Goal: Information Seeking & Learning: Learn about a topic

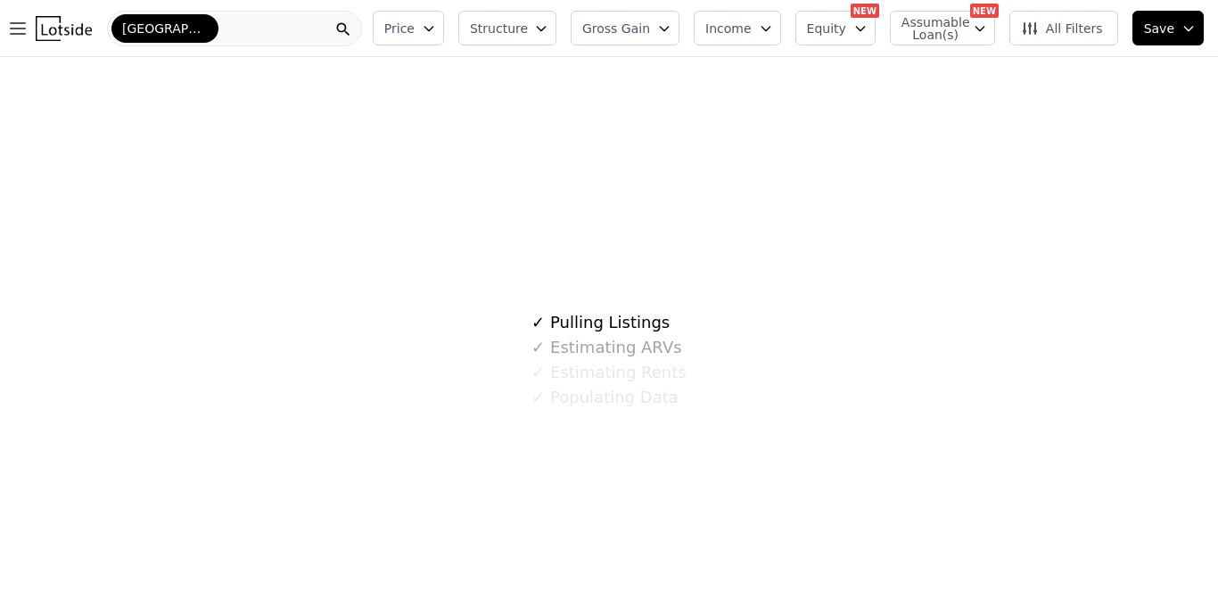
click at [433, 29] on icon "button" at bounding box center [428, 29] width 8 height 4
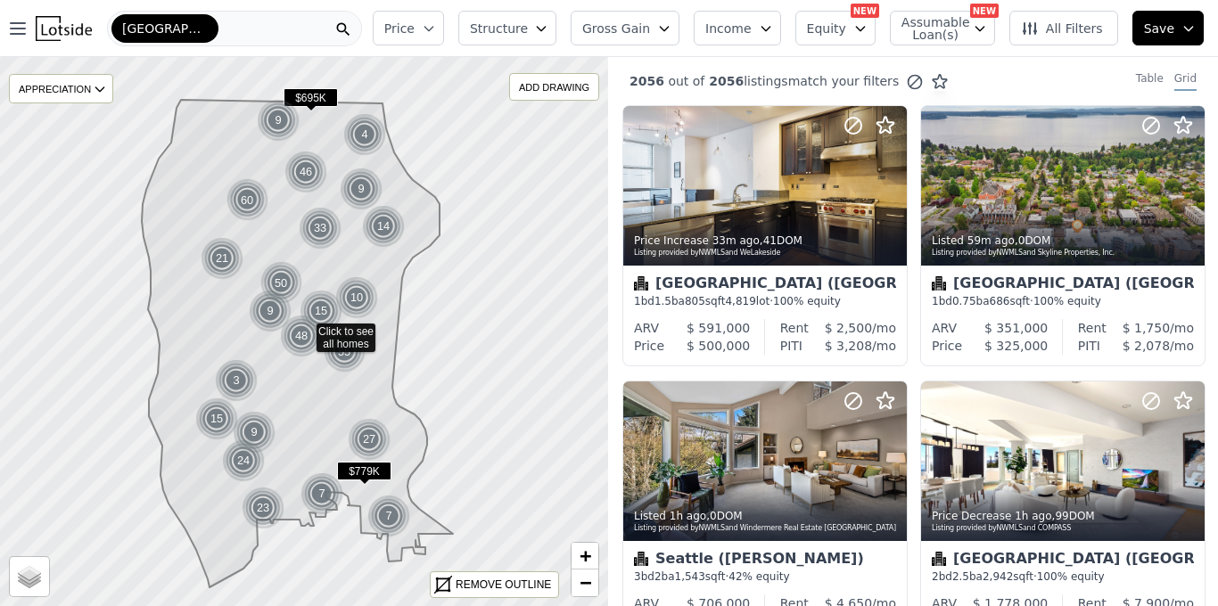
click at [436, 29] on icon "button" at bounding box center [429, 28] width 14 height 14
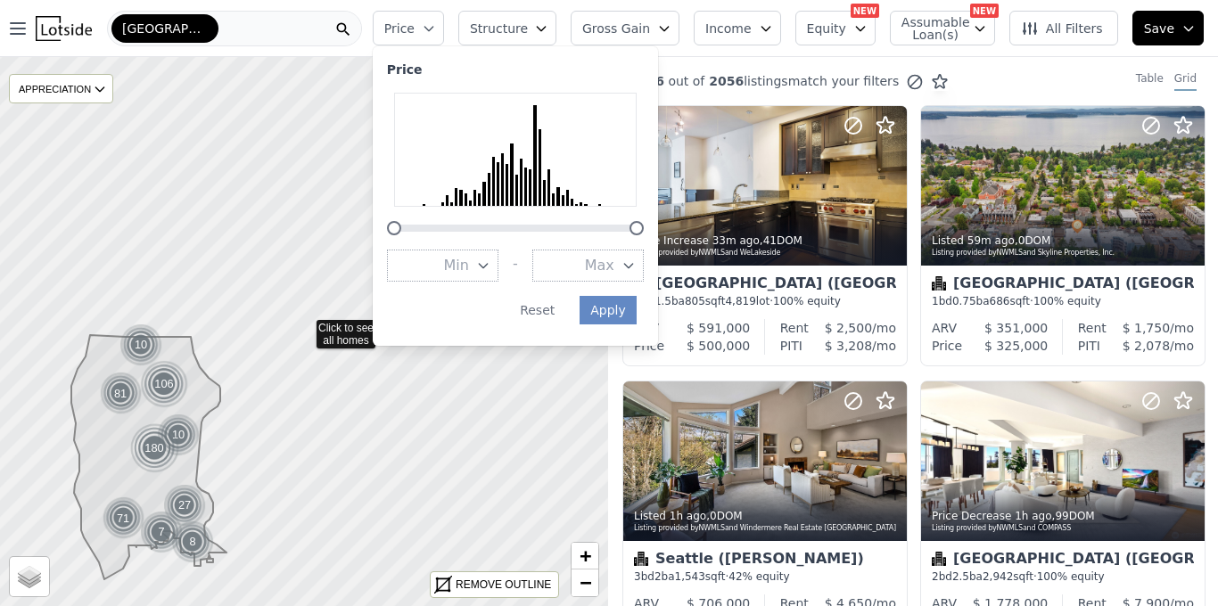
click at [636, 268] on icon "button" at bounding box center [629, 266] width 14 height 14
click at [614, 268] on span "Max" at bounding box center [599, 265] width 29 height 21
click at [636, 261] on icon "button" at bounding box center [629, 266] width 14 height 14
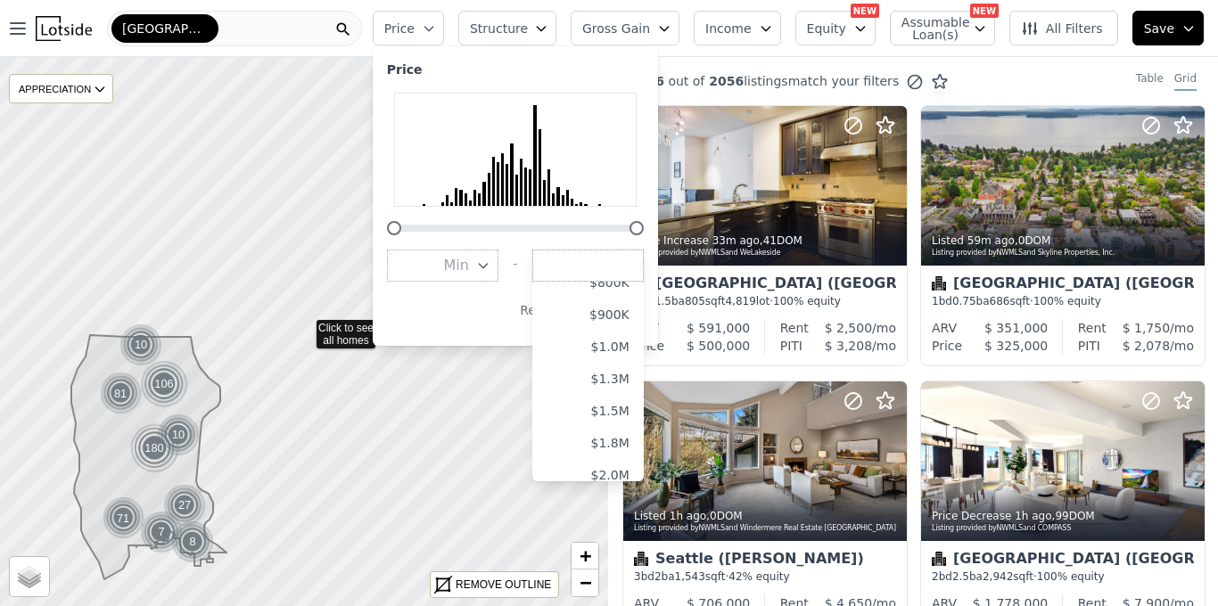
scroll to position [267, 0]
click at [628, 350] on button "$1.0M" at bounding box center [587, 352] width 111 height 32
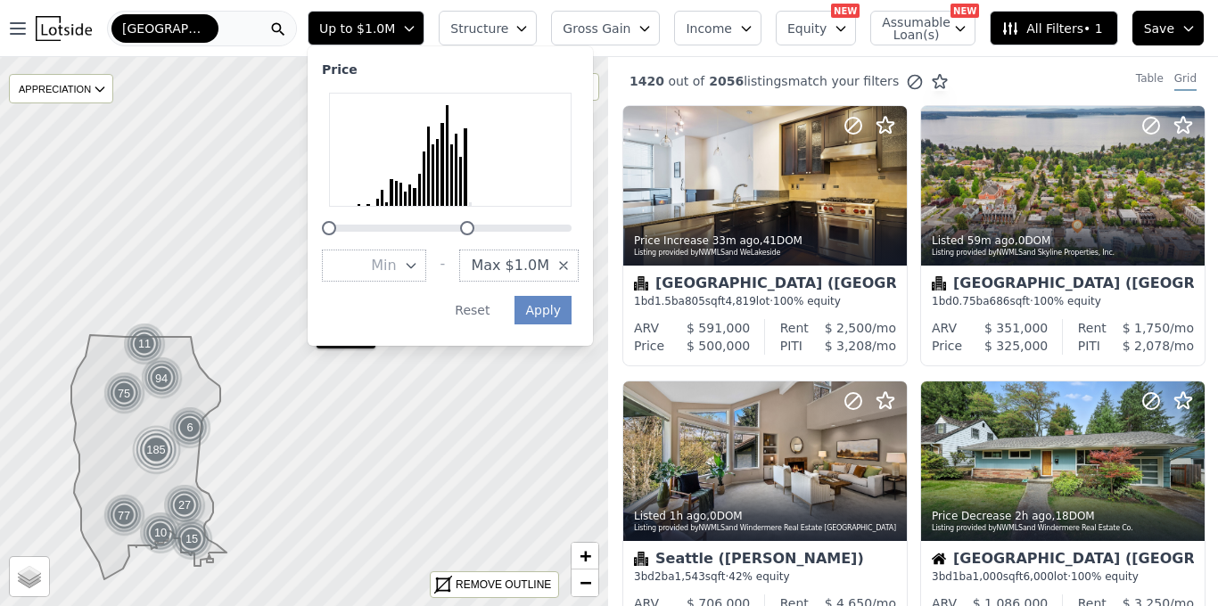
click at [529, 24] on icon "button" at bounding box center [522, 28] width 14 height 14
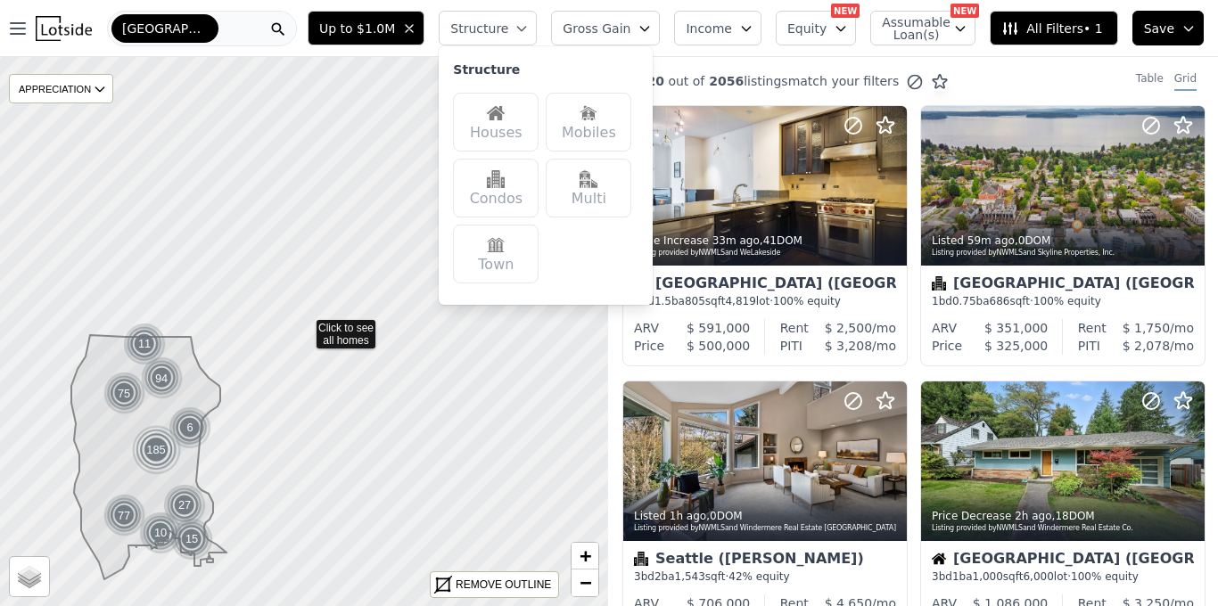
click at [523, 113] on div "Houses" at bounding box center [496, 122] width 86 height 59
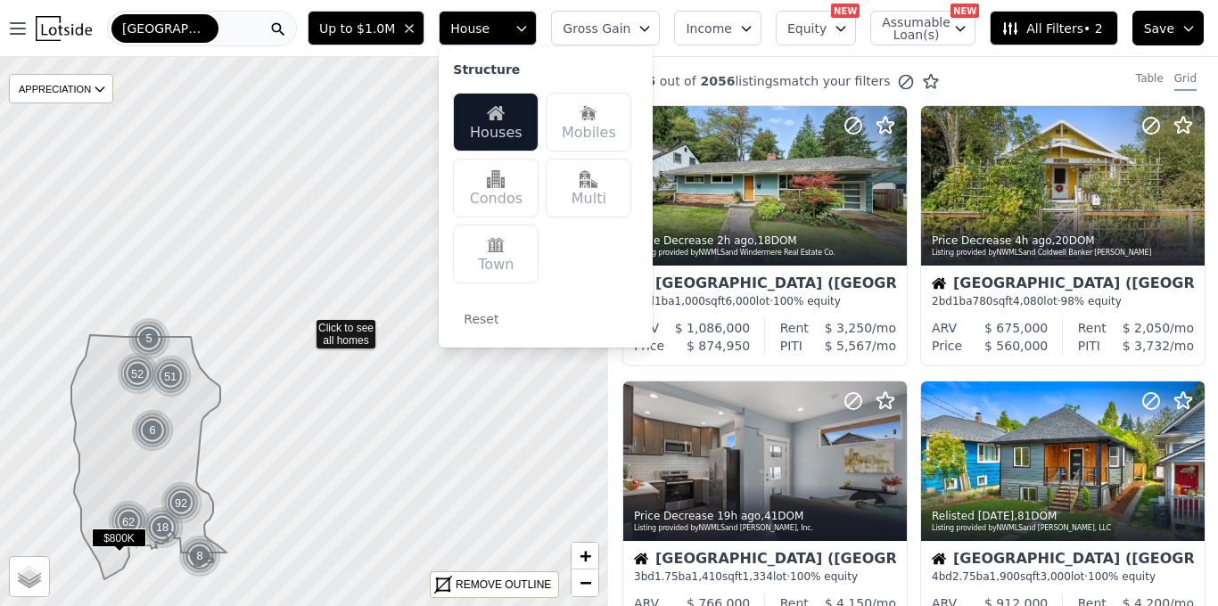
click at [1062, 23] on span "All Filters • 2" at bounding box center [1051, 29] width 101 height 18
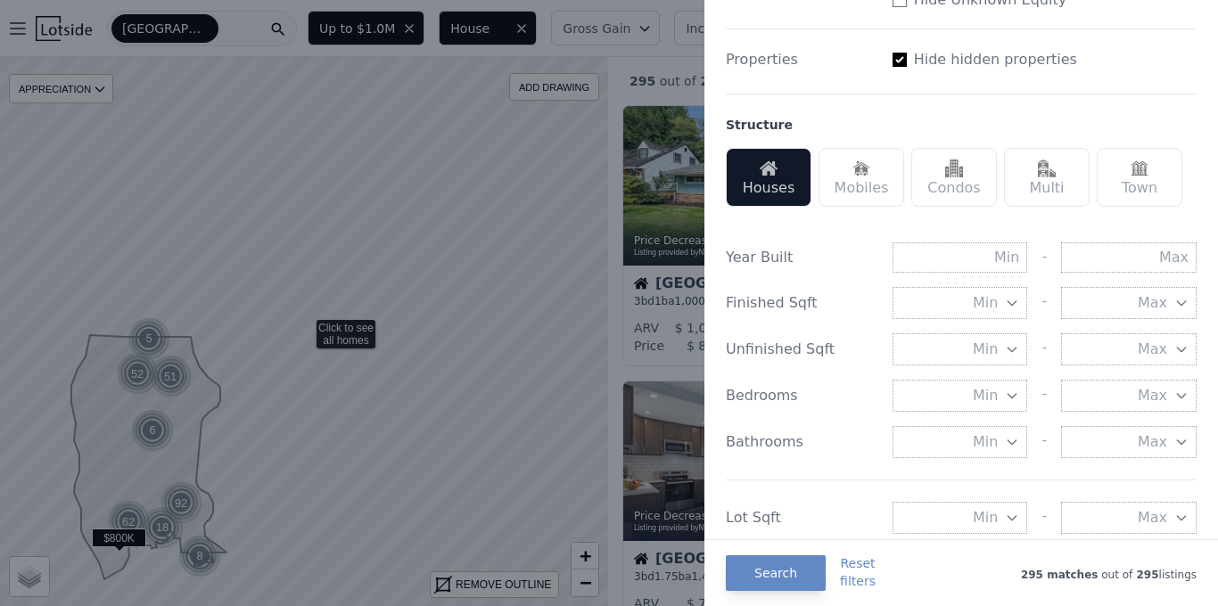
scroll to position [457, 0]
click at [1162, 265] on input "text" at bounding box center [1129, 258] width 136 height 30
type input "1990"
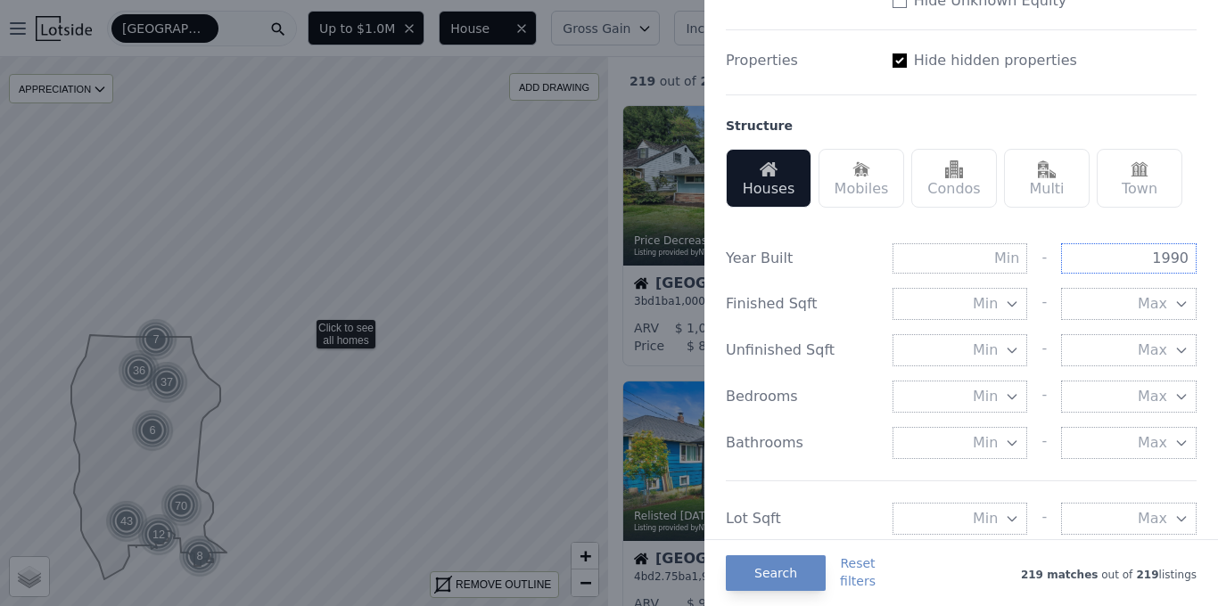
scroll to position [563, 0]
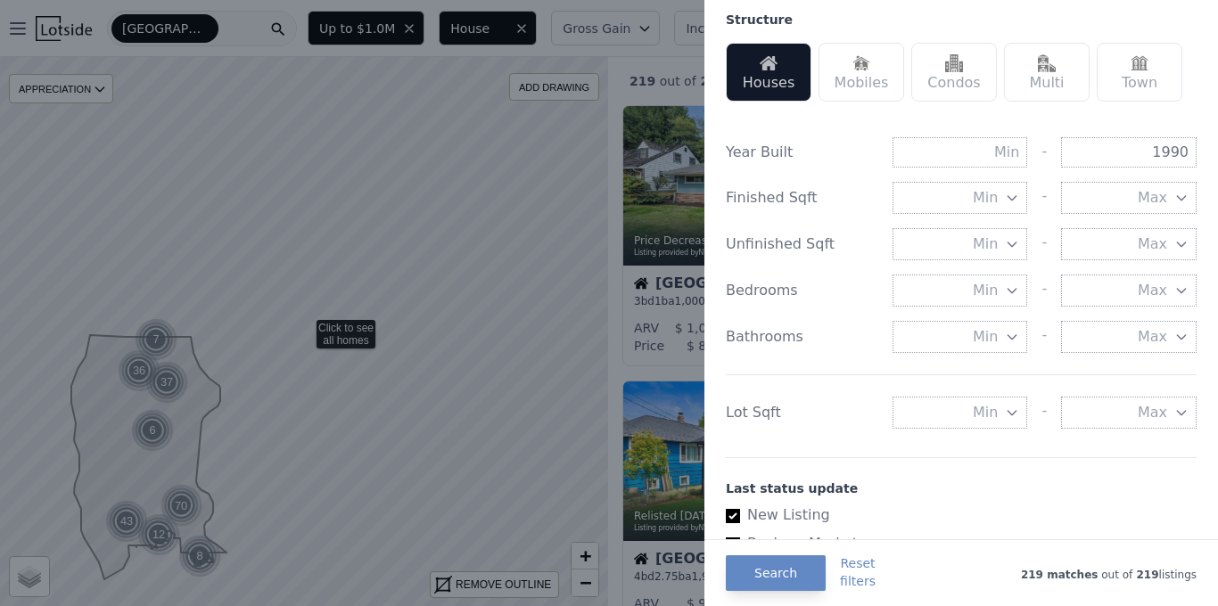
click at [1016, 411] on icon "button" at bounding box center [1013, 413] width 8 height 4
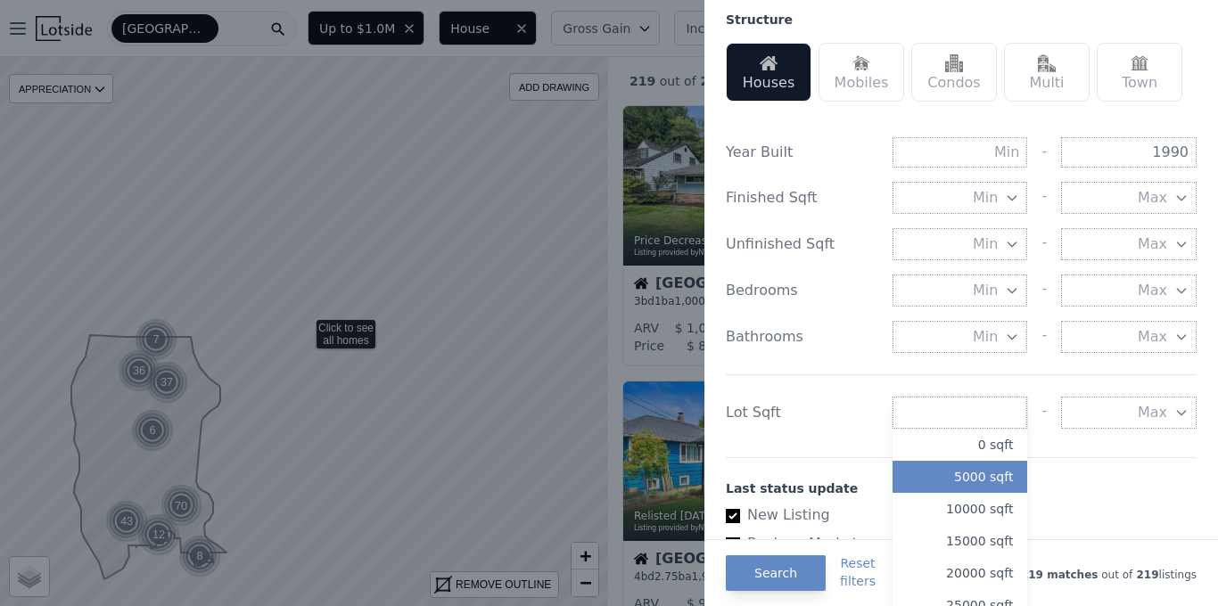
click at [993, 480] on button "5000 sqft" at bounding box center [961, 477] width 136 height 32
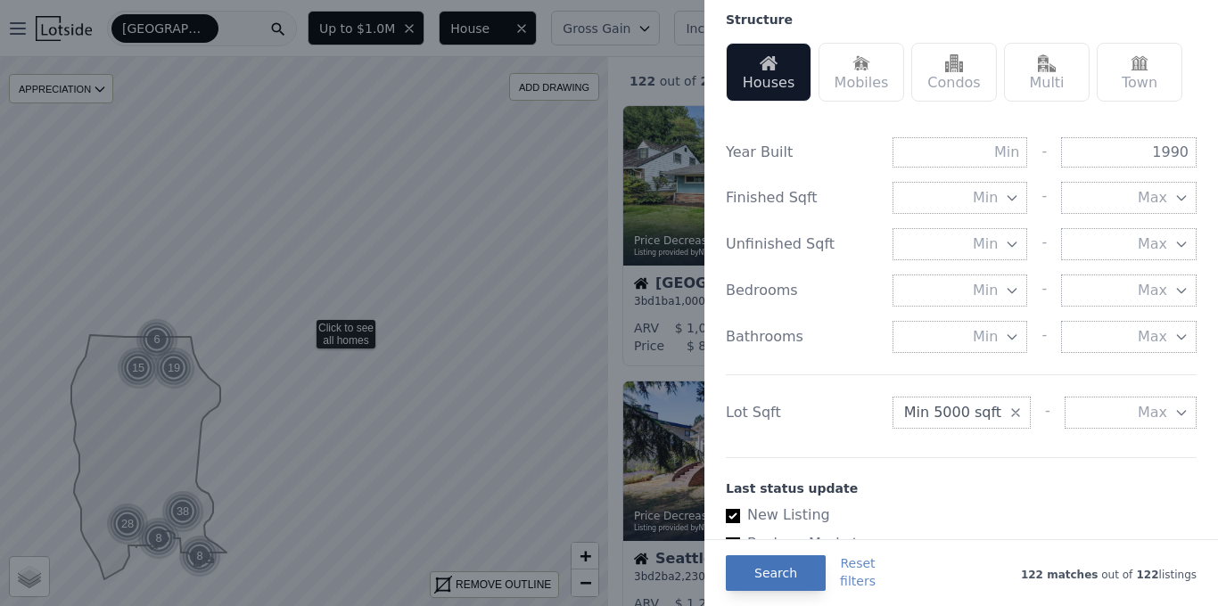
click at [782, 577] on button "Search" at bounding box center [776, 574] width 100 height 36
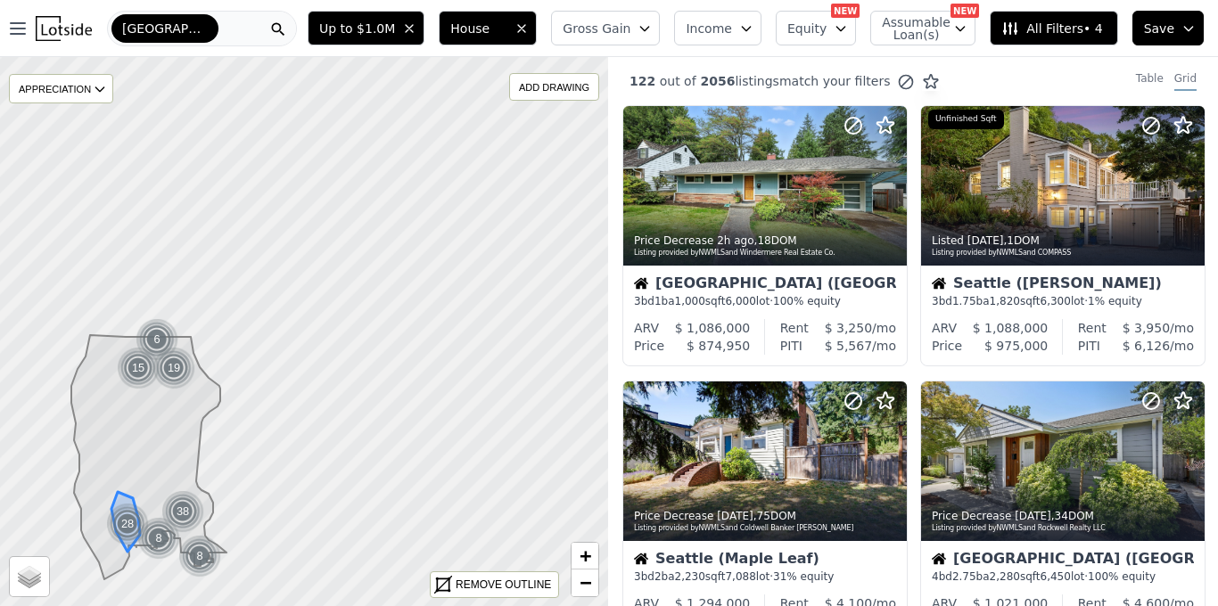
click at [124, 517] on div "28" at bounding box center [127, 524] width 43 height 43
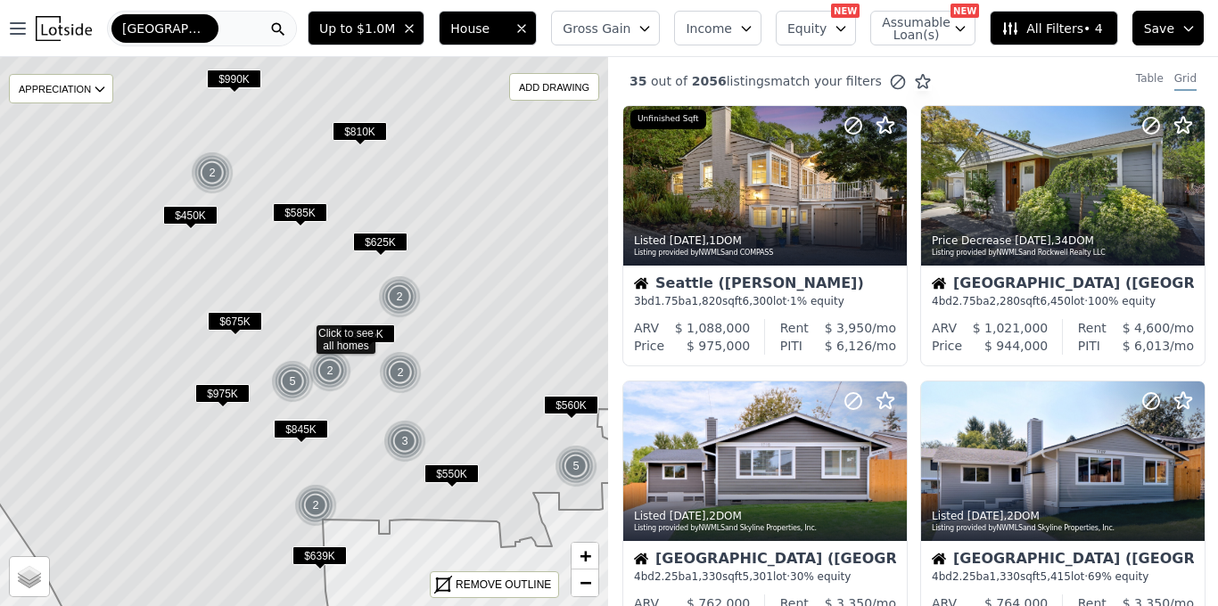
click at [197, 212] on span "$450K" at bounding box center [190, 215] width 54 height 19
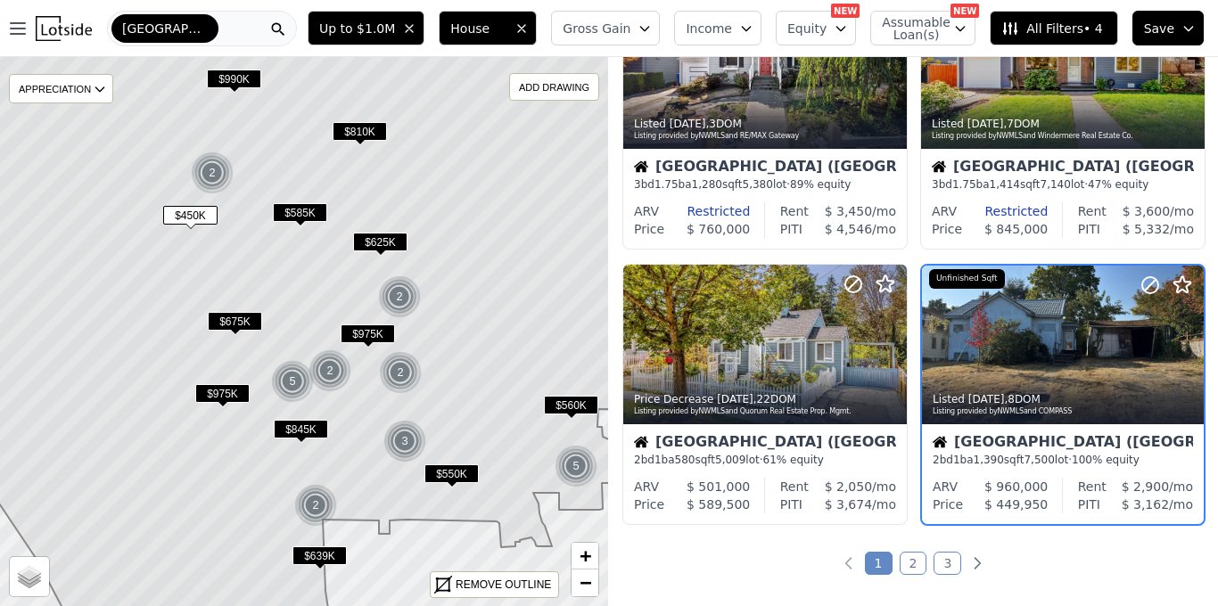
scroll to position [1253, 0]
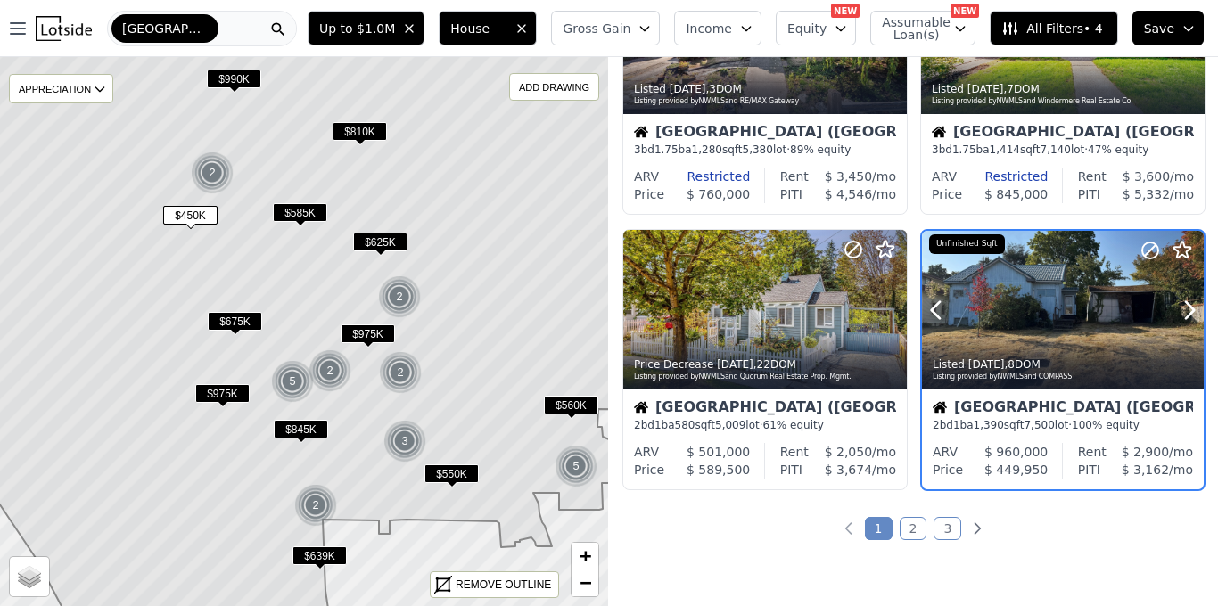
click at [1090, 337] on div at bounding box center [1063, 349] width 282 height 32
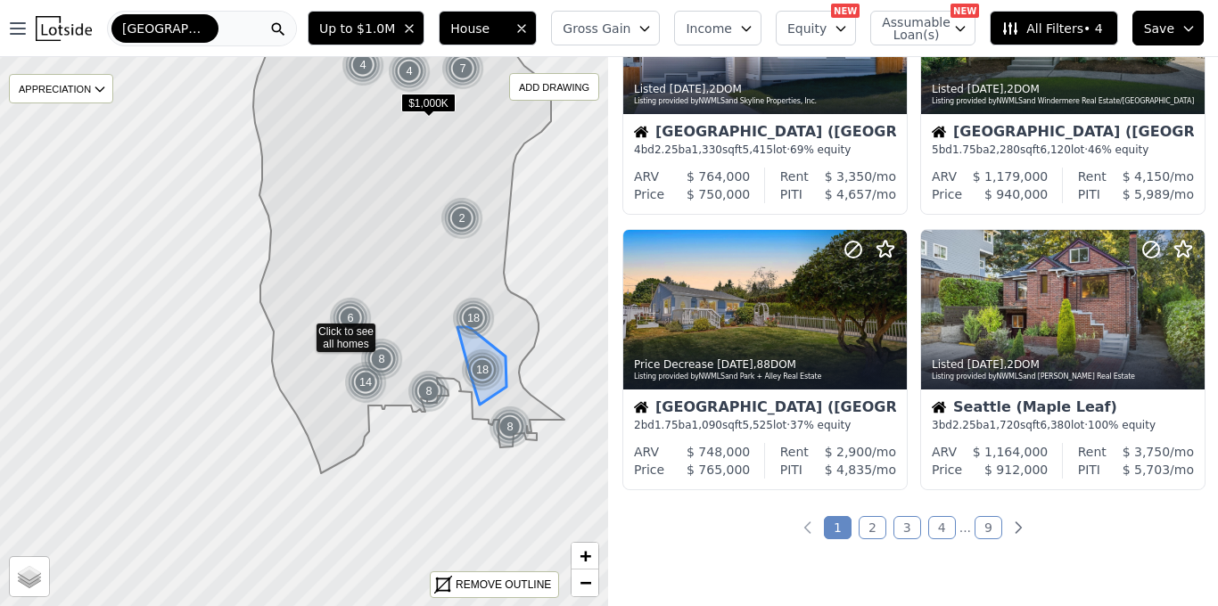
click at [480, 374] on div "18" at bounding box center [482, 370] width 43 height 43
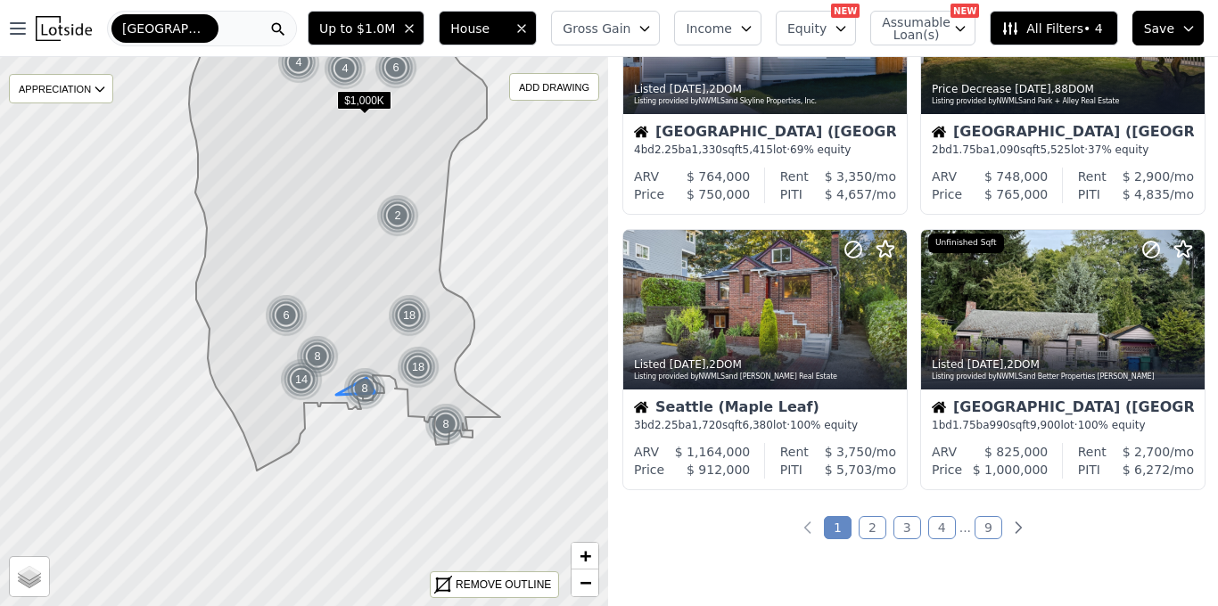
click at [363, 388] on div "8" at bounding box center [364, 388] width 43 height 43
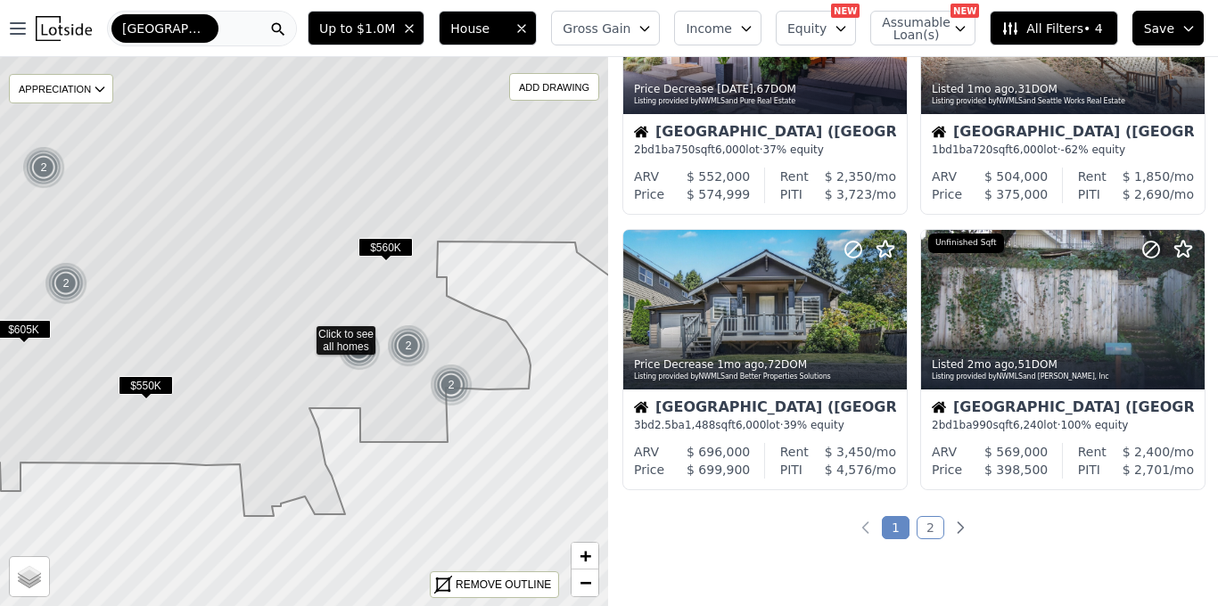
click at [152, 383] on span "$550K" at bounding box center [146, 385] width 54 height 19
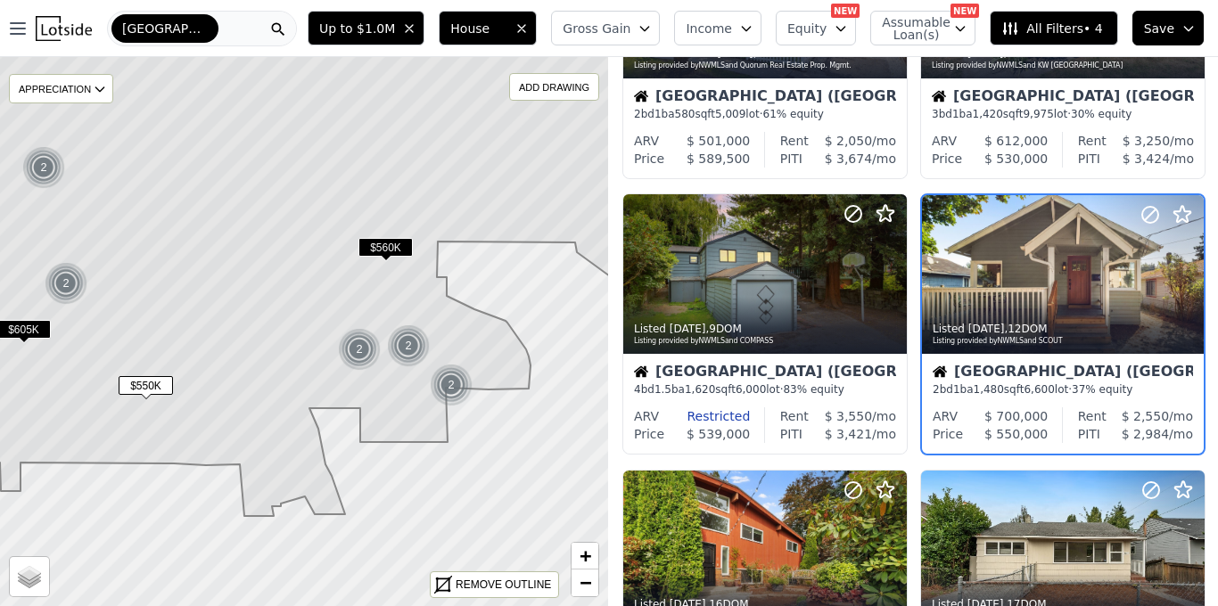
scroll to position [427, 0]
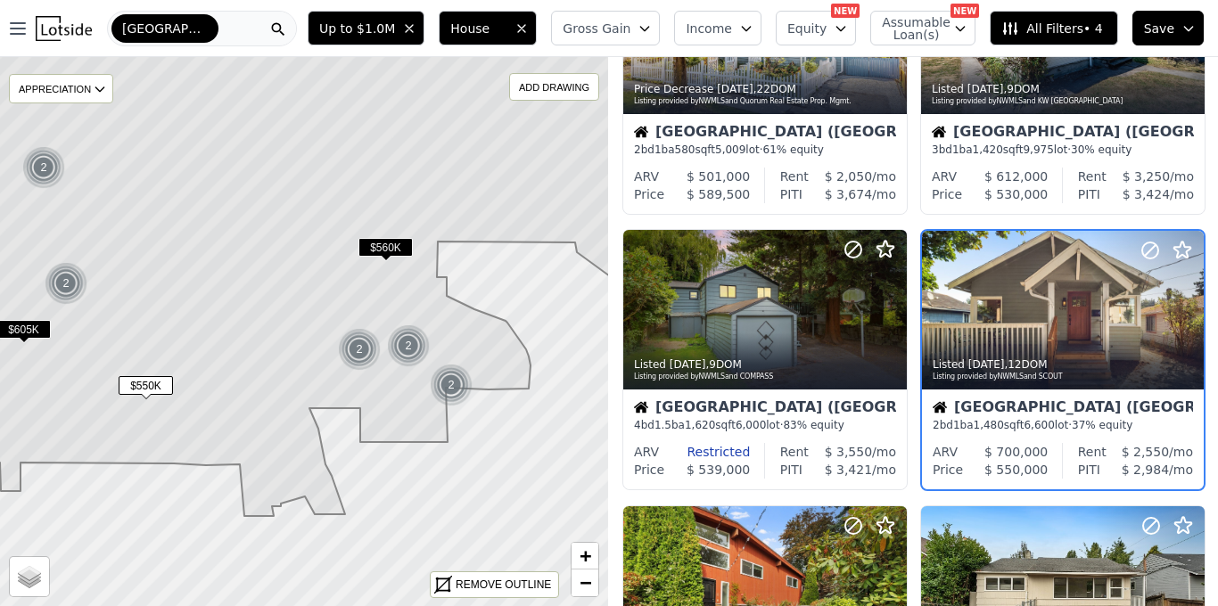
click at [362, 351] on div "2" at bounding box center [359, 349] width 43 height 43
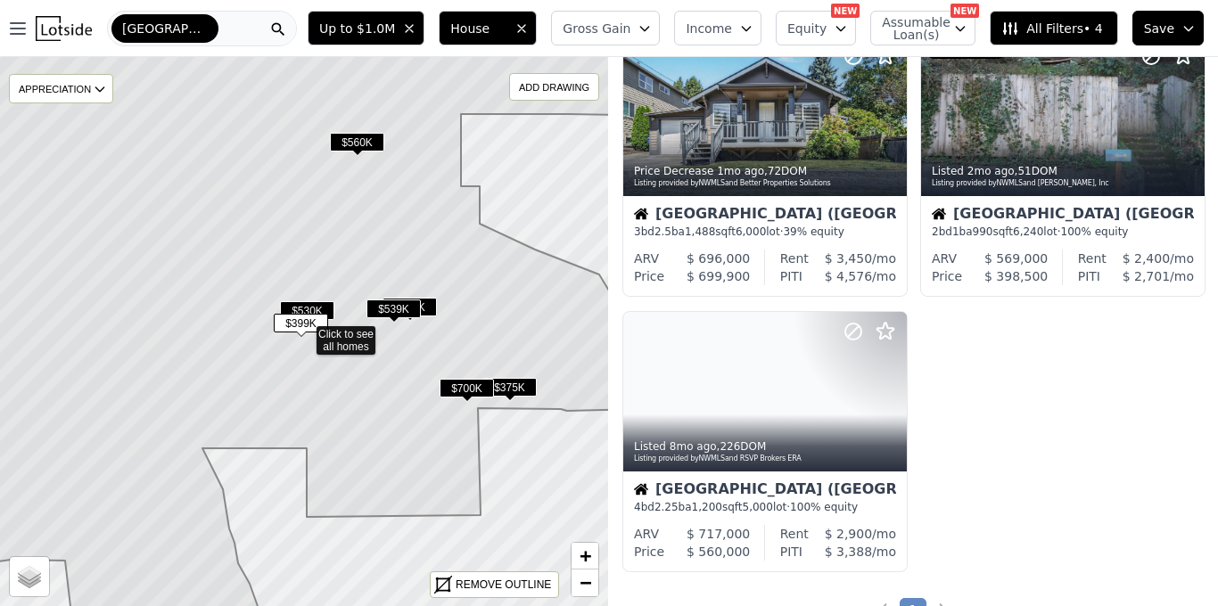
scroll to position [622, 0]
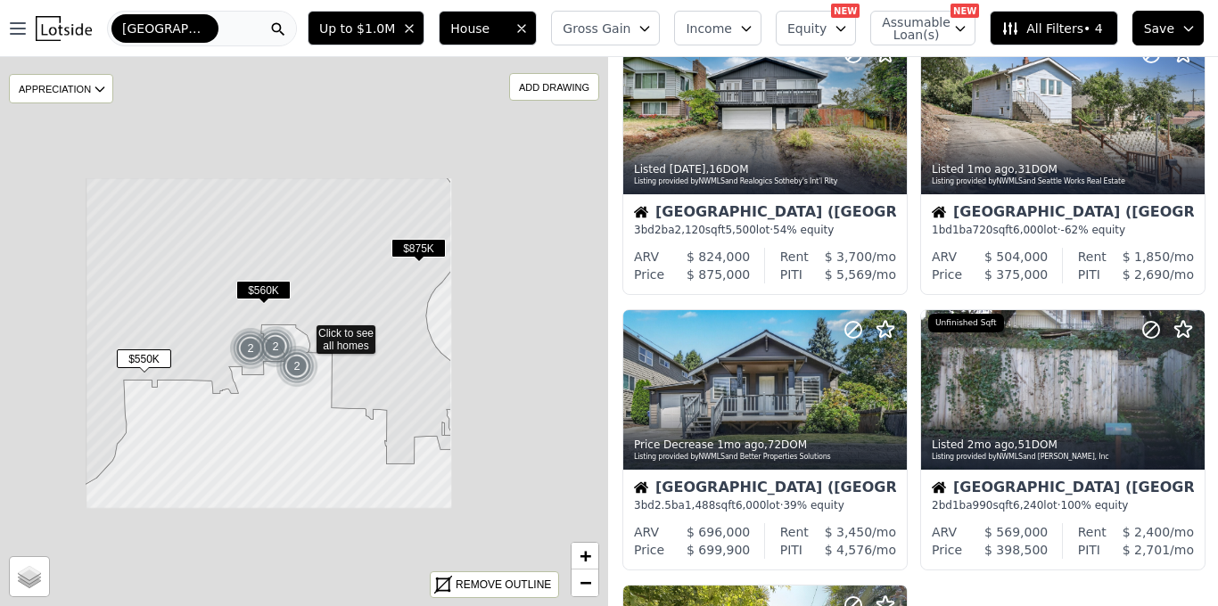
scroll to position [898, 0]
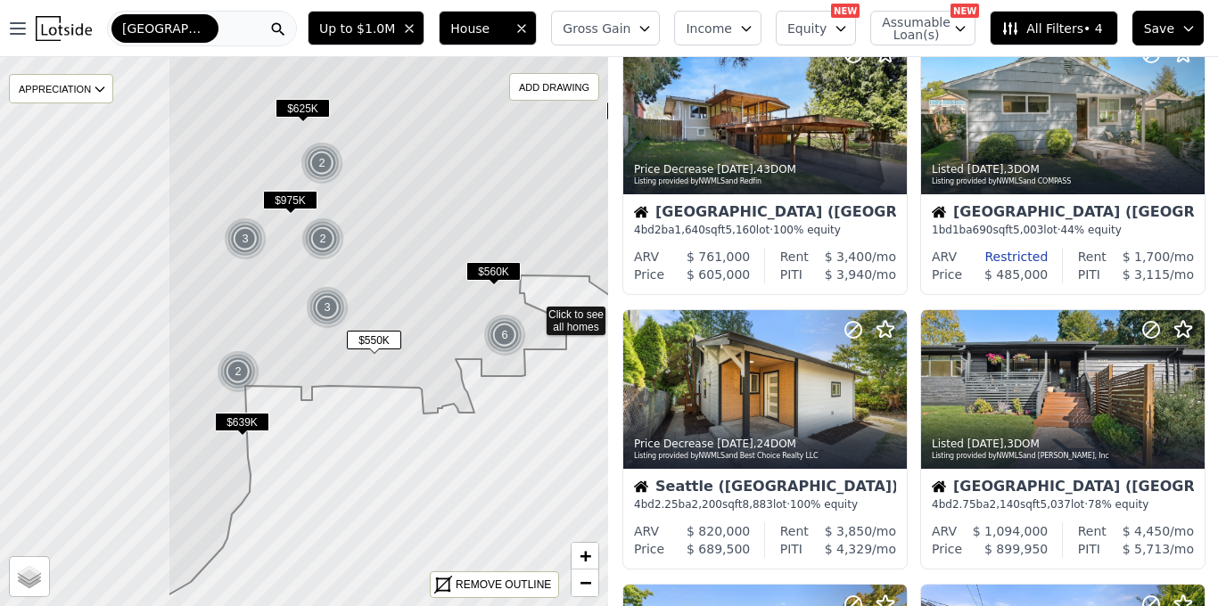
drag, startPoint x: 169, startPoint y: 305, endPoint x: 400, endPoint y: 287, distance: 230.8
click at [400, 287] on icon at bounding box center [534, 288] width 733 height 614
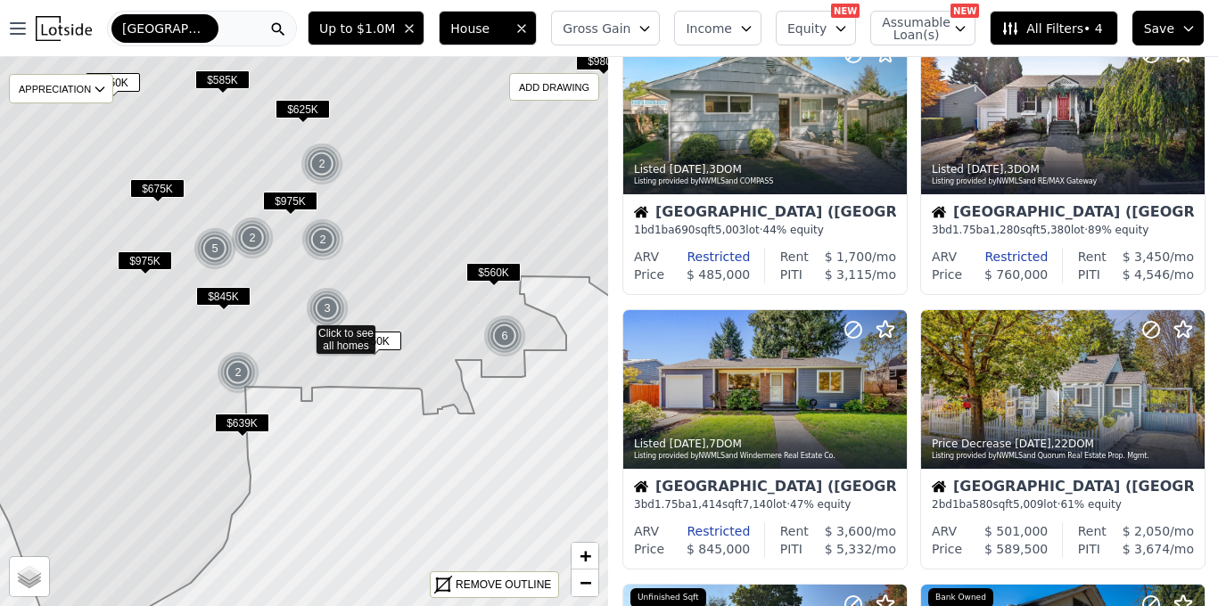
click at [299, 109] on span "$625K" at bounding box center [303, 109] width 54 height 19
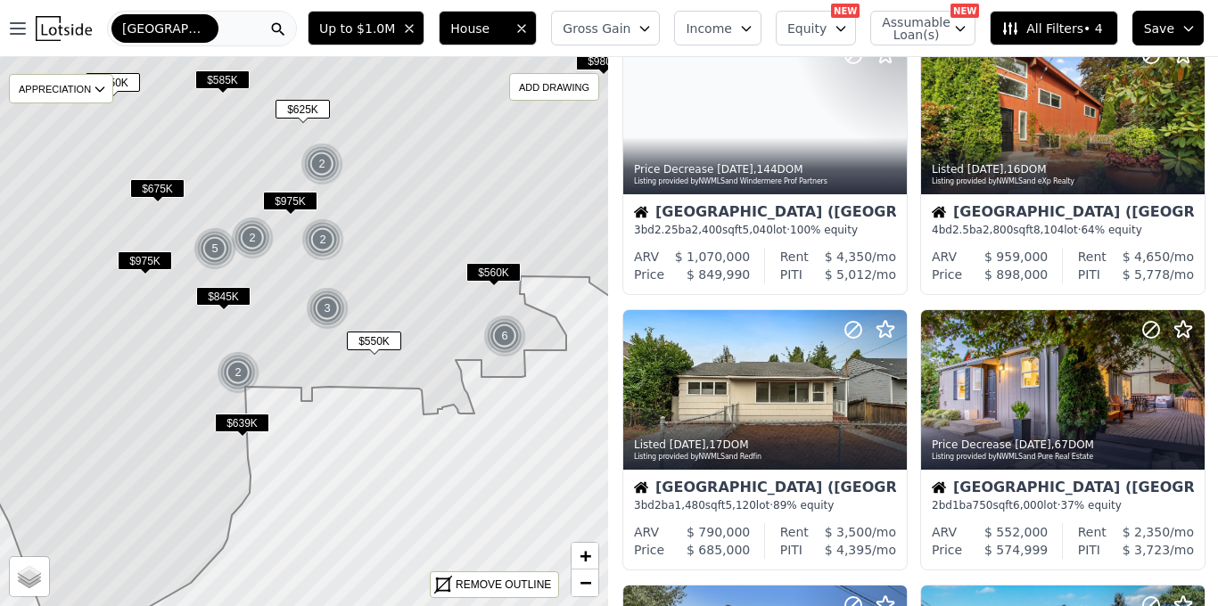
scroll to position [427, 0]
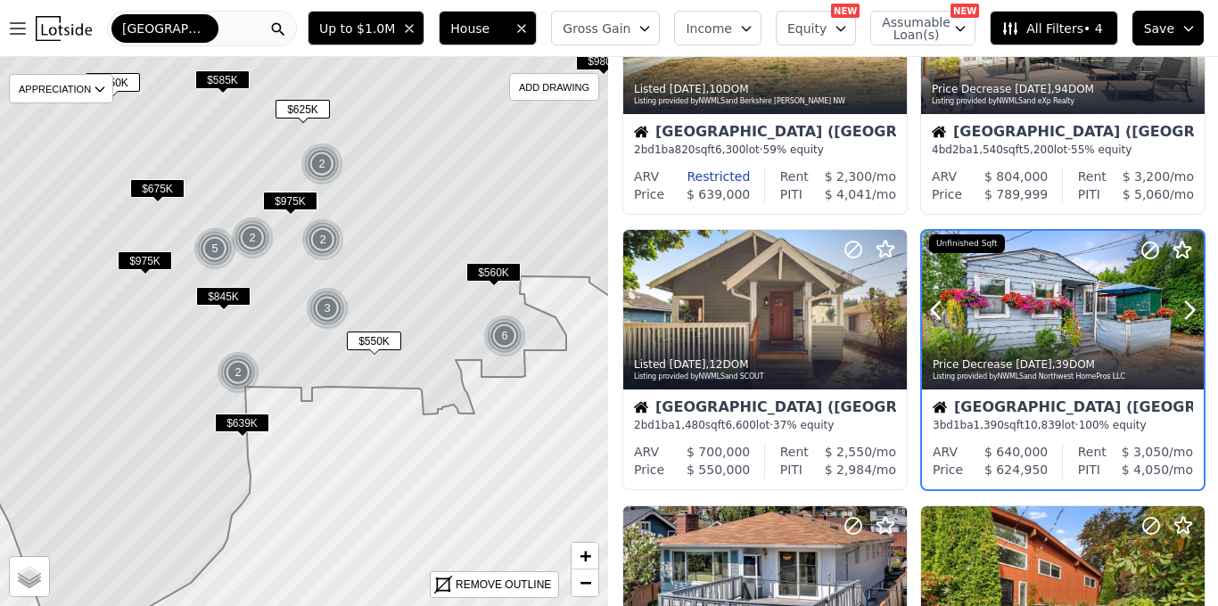
click at [1041, 301] on div at bounding box center [1063, 310] width 282 height 159
click at [985, 306] on button at bounding box center [957, 310] width 71 height 159
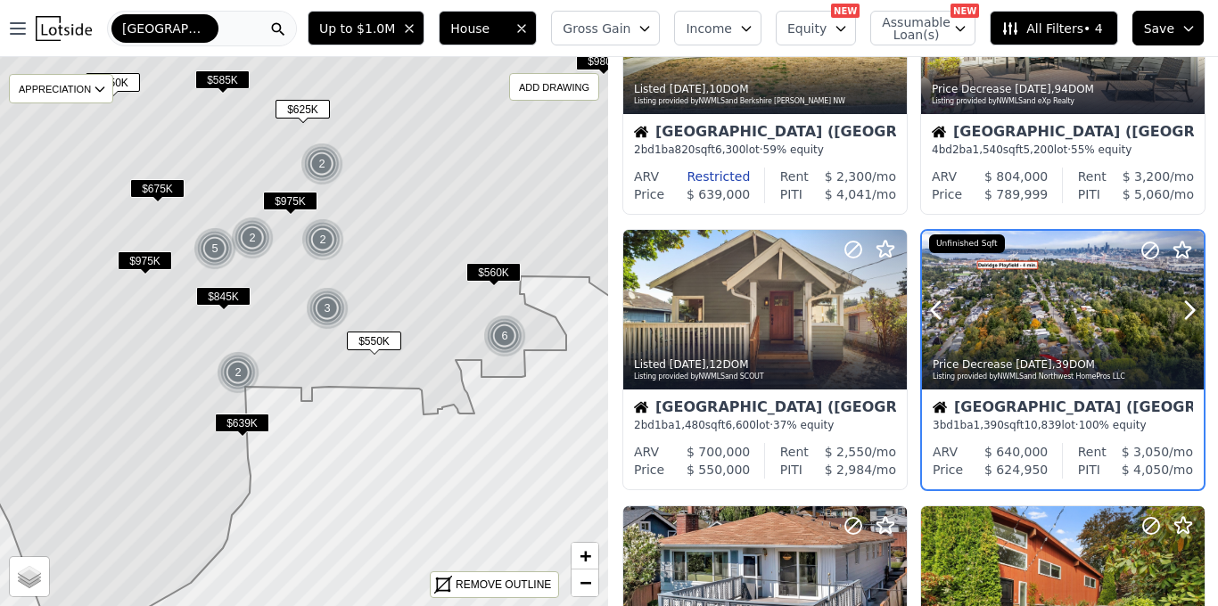
click at [1061, 300] on div at bounding box center [1063, 310] width 282 height 159
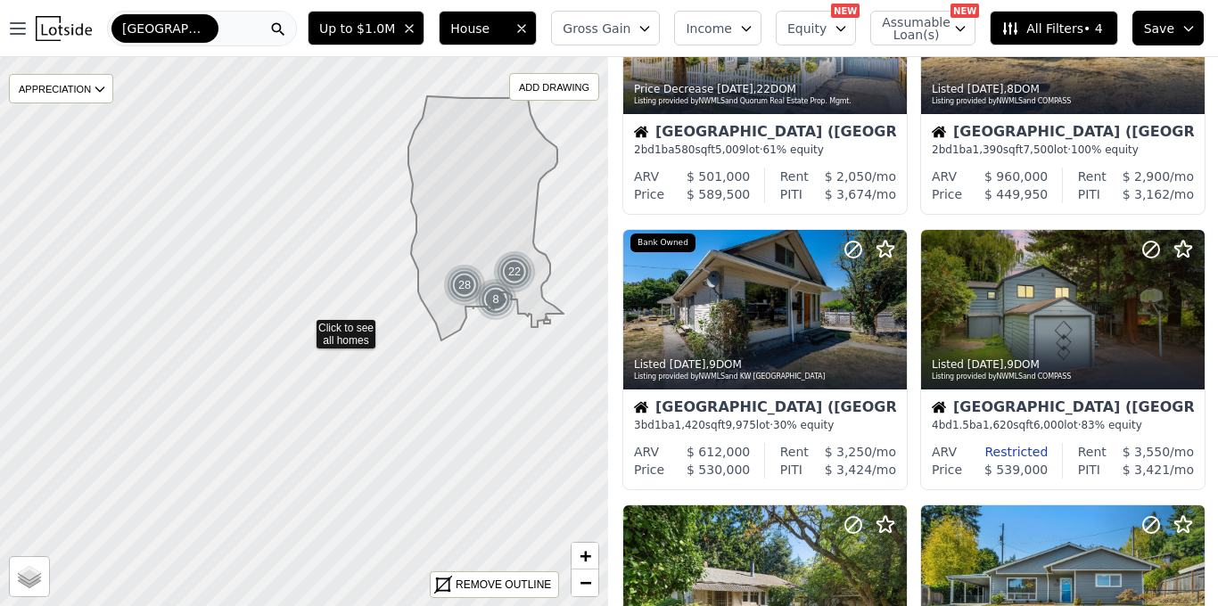
scroll to position [978, 0]
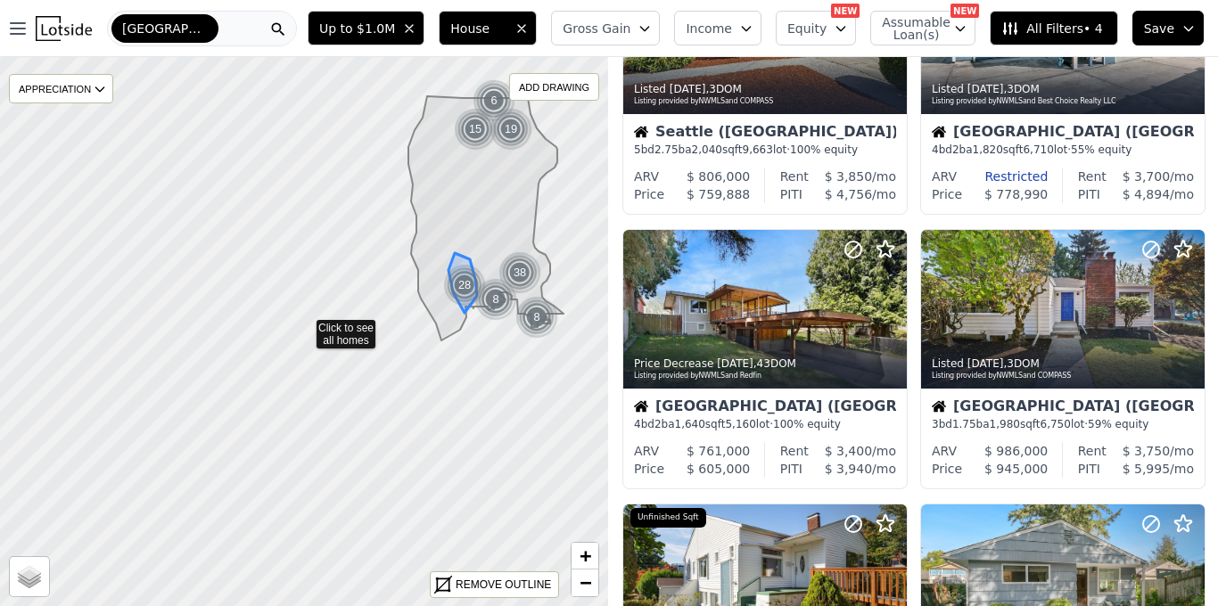
click at [462, 284] on div "28" at bounding box center [464, 285] width 43 height 43
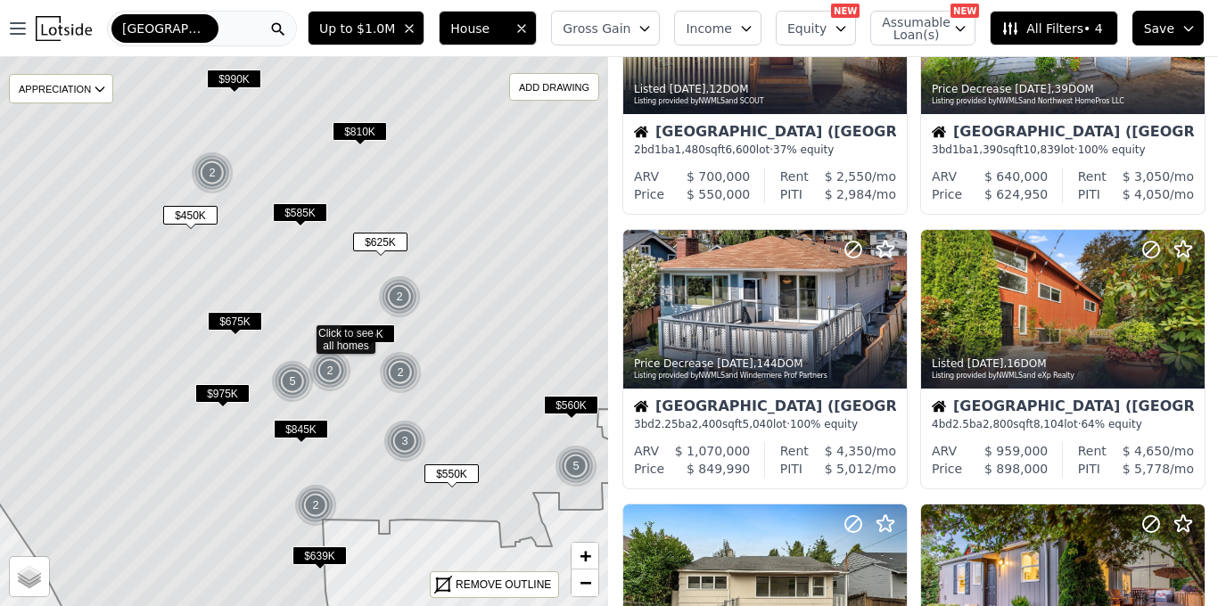
click at [193, 212] on span "$450K" at bounding box center [190, 215] width 54 height 19
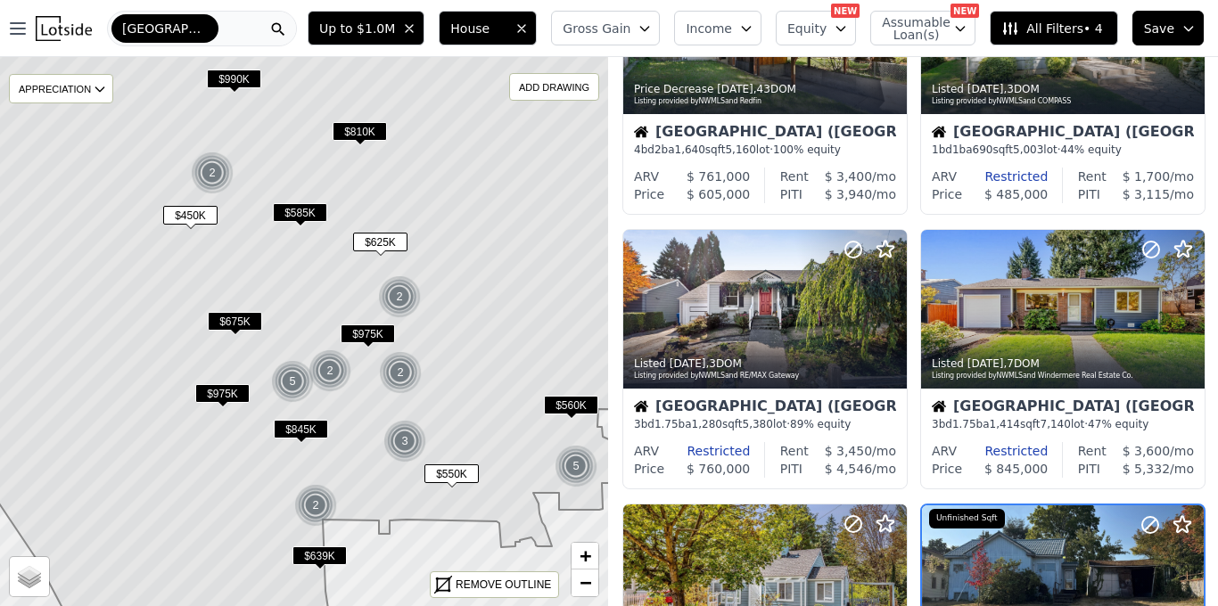
scroll to position [1253, 0]
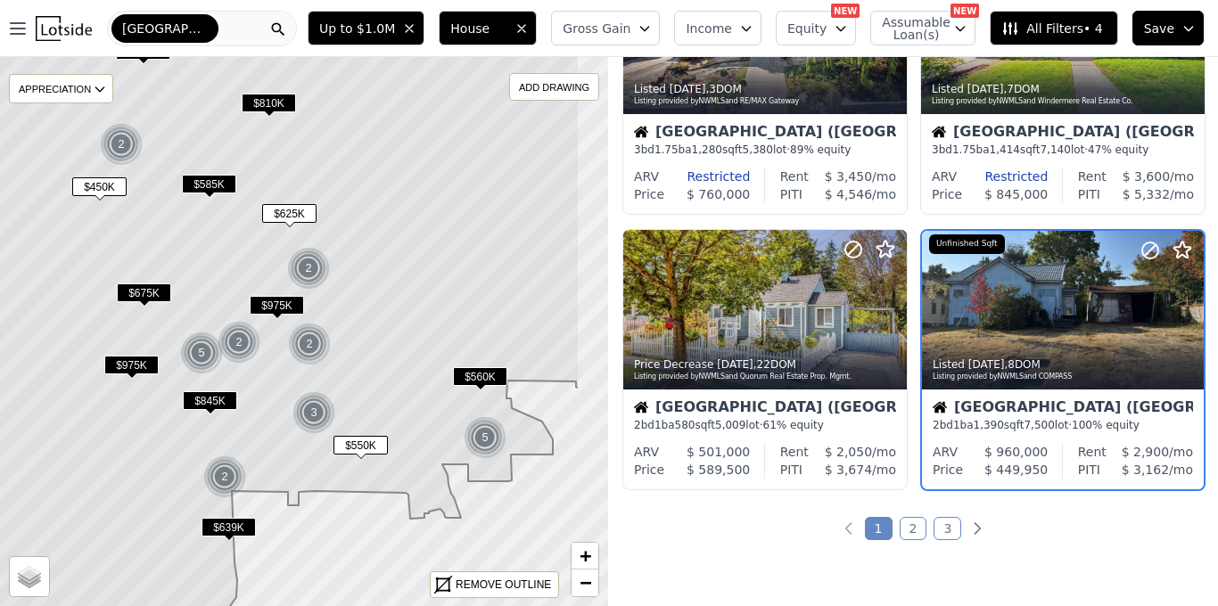
drag, startPoint x: 480, startPoint y: 379, endPoint x: 389, endPoint y: 350, distance: 95.6
click at [389, 350] on icon at bounding box center [213, 302] width 733 height 663
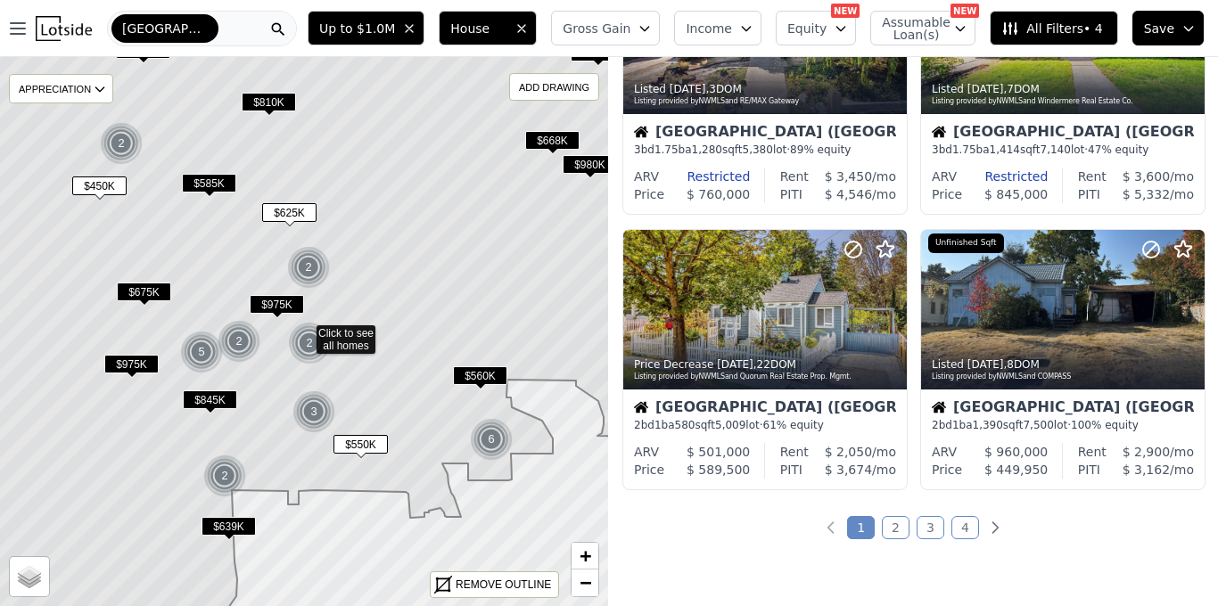
click at [293, 211] on span "$625K" at bounding box center [289, 212] width 54 height 19
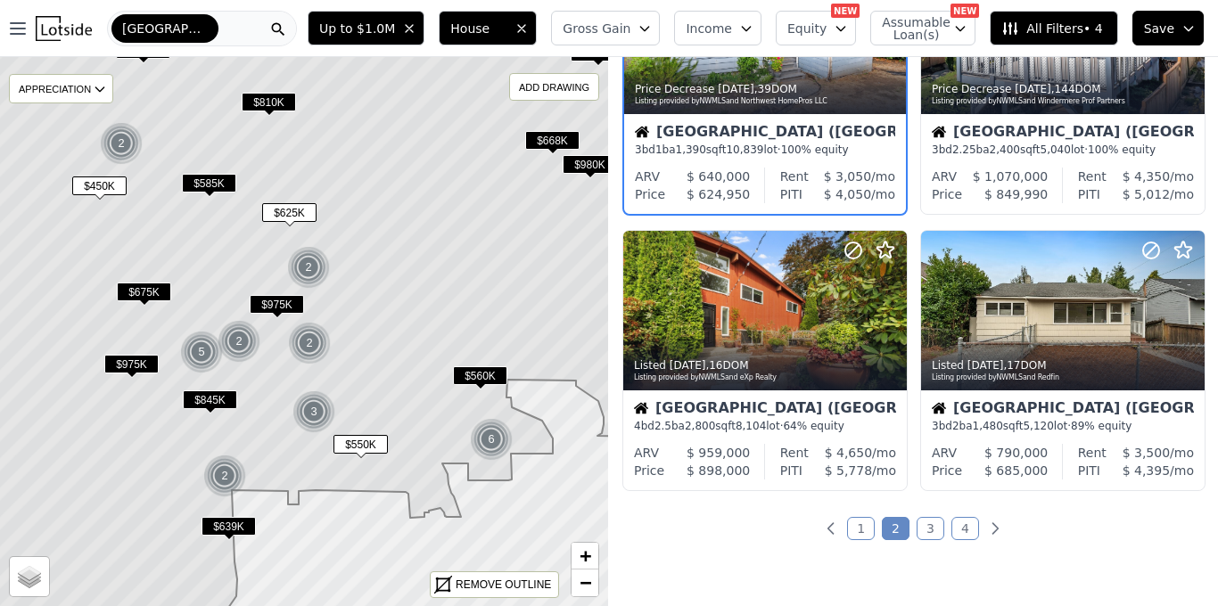
scroll to position [977, 0]
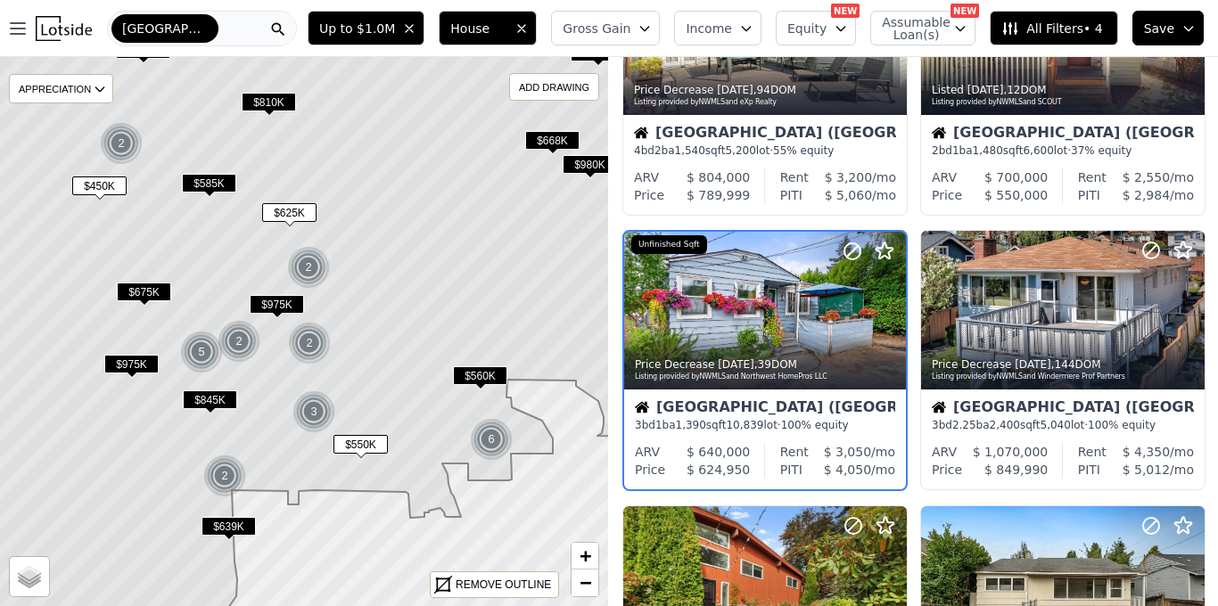
click at [98, 189] on span "$450K" at bounding box center [99, 186] width 54 height 19
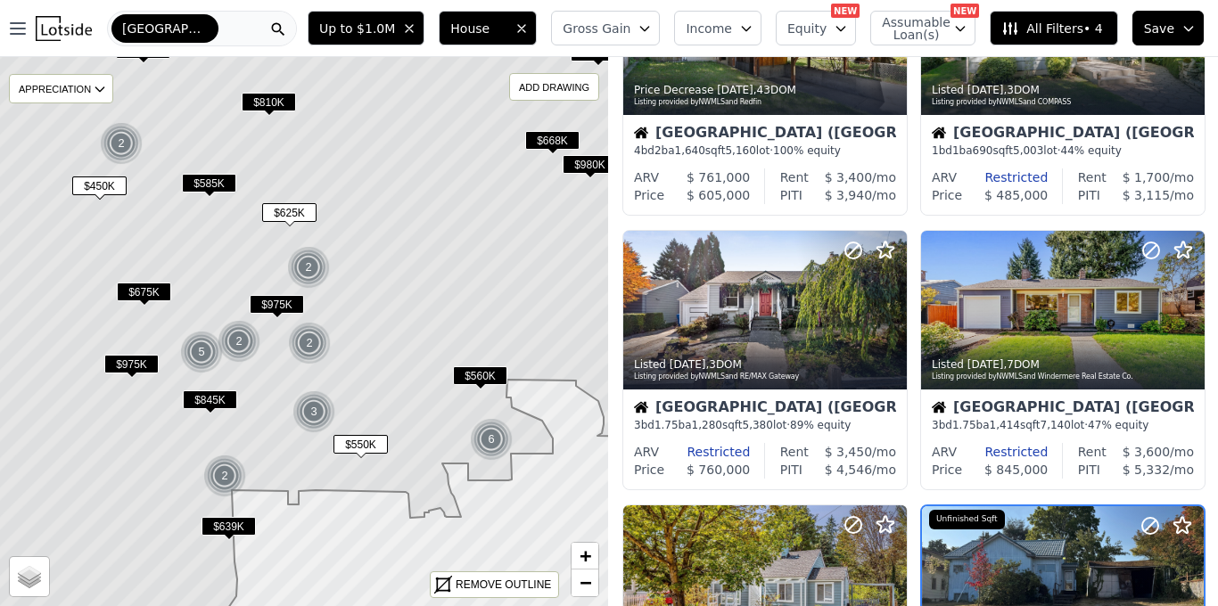
scroll to position [1253, 0]
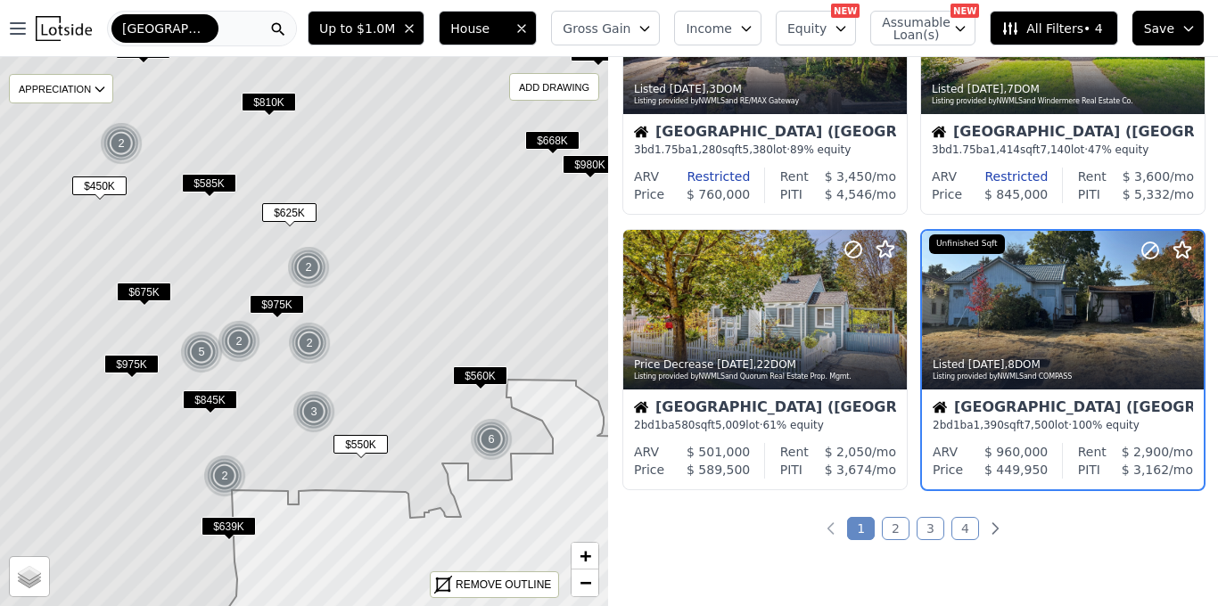
click at [97, 189] on span "$450K" at bounding box center [99, 186] width 54 height 19
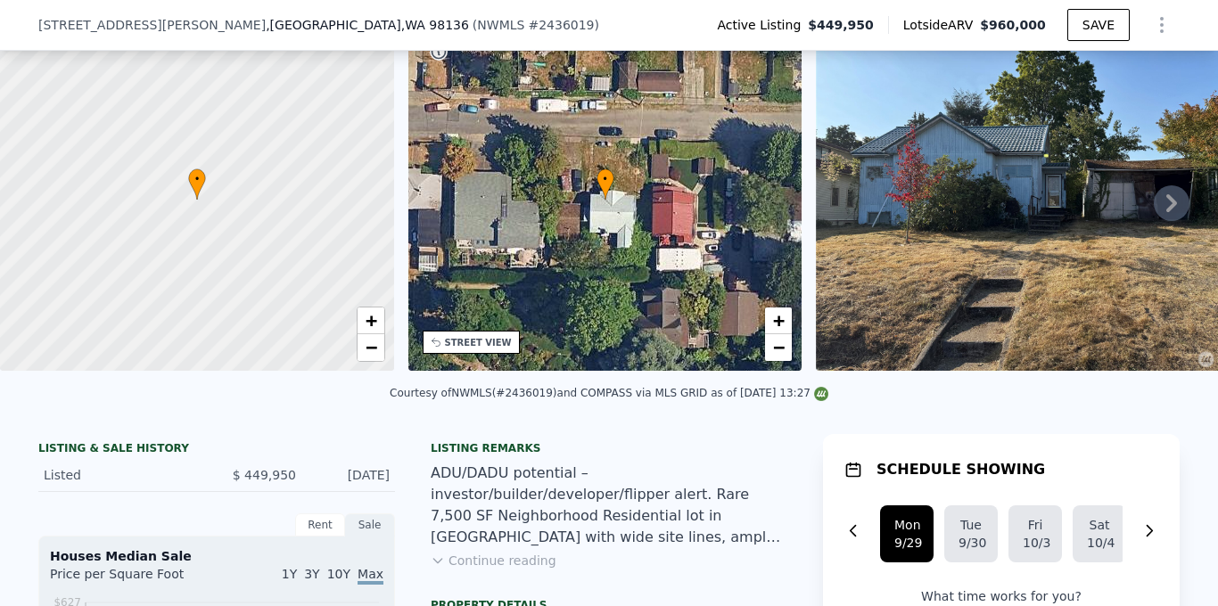
scroll to position [125, 0]
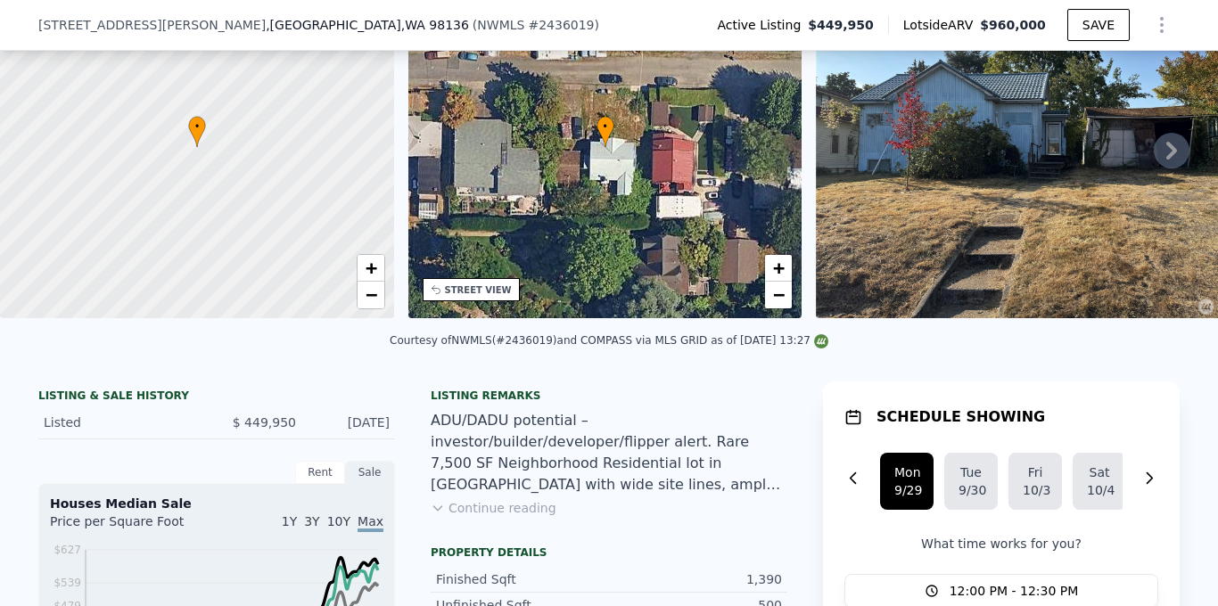
click at [457, 503] on button "Continue reading" at bounding box center [494, 508] width 126 height 18
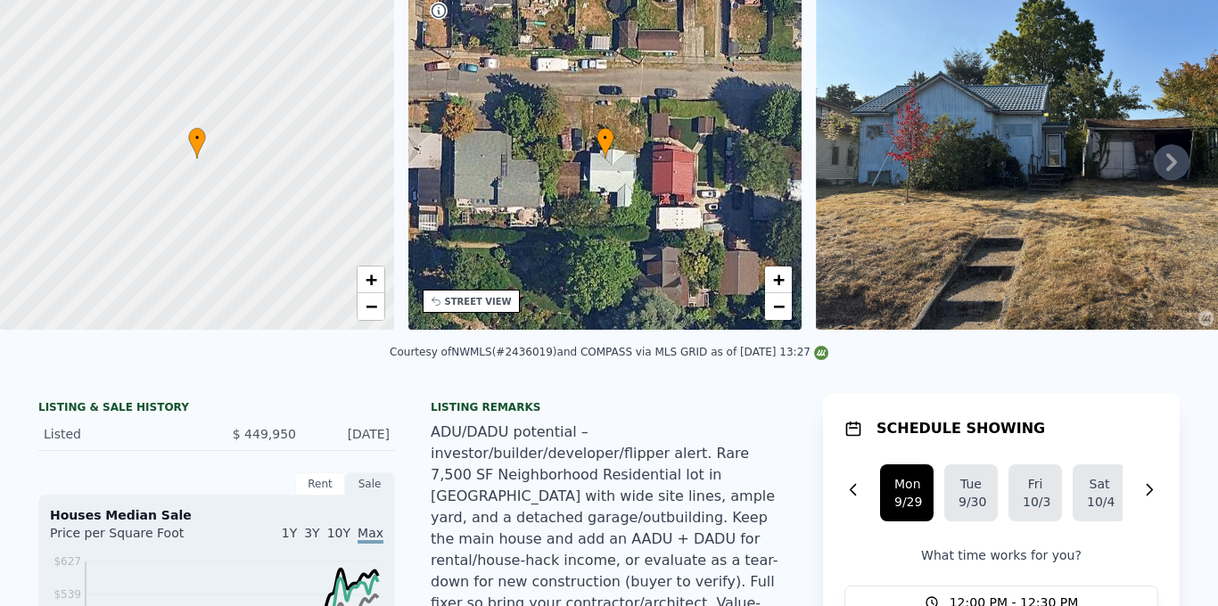
scroll to position [6, 0]
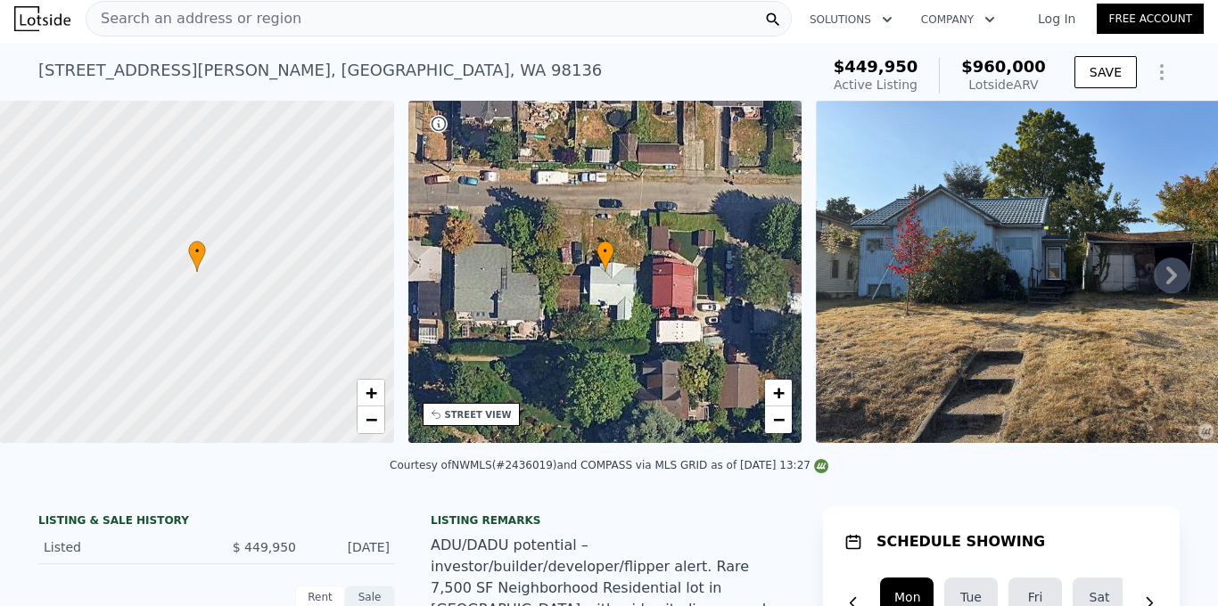
click at [1172, 275] on icon at bounding box center [1172, 276] width 36 height 36
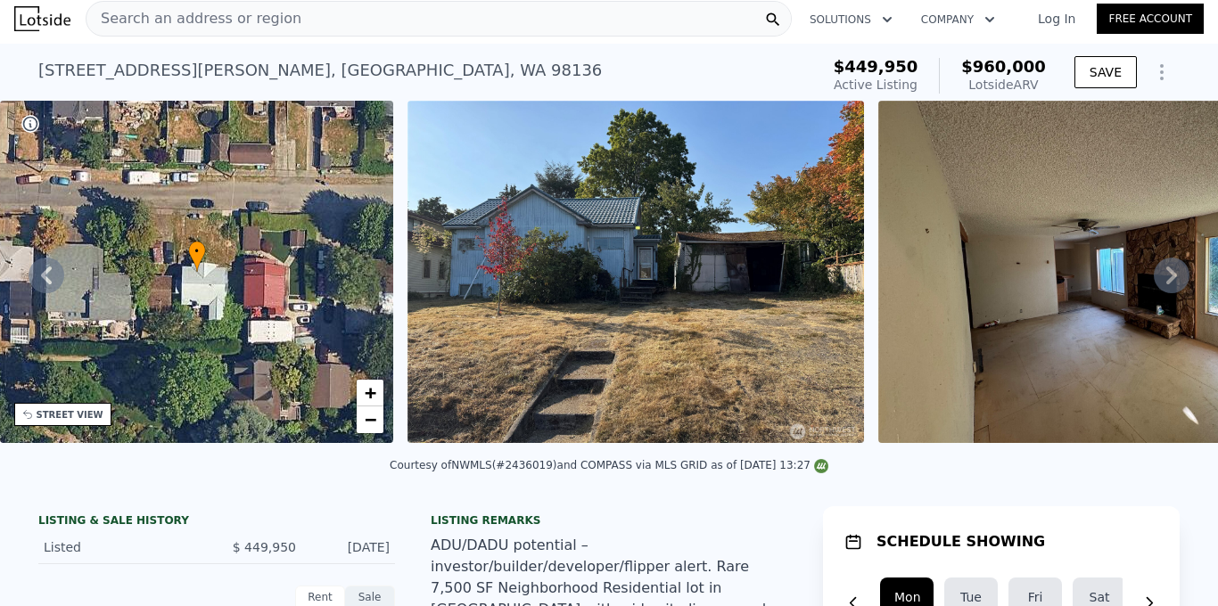
click at [1172, 275] on icon at bounding box center [1172, 276] width 36 height 36
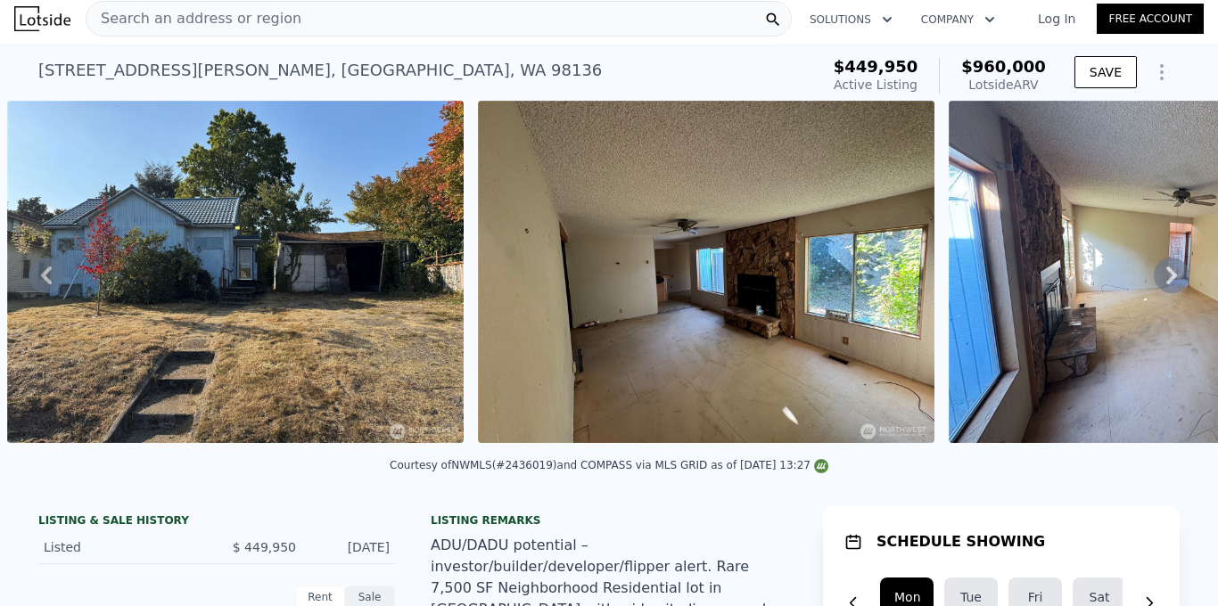
click at [1172, 275] on icon at bounding box center [1172, 276] width 36 height 36
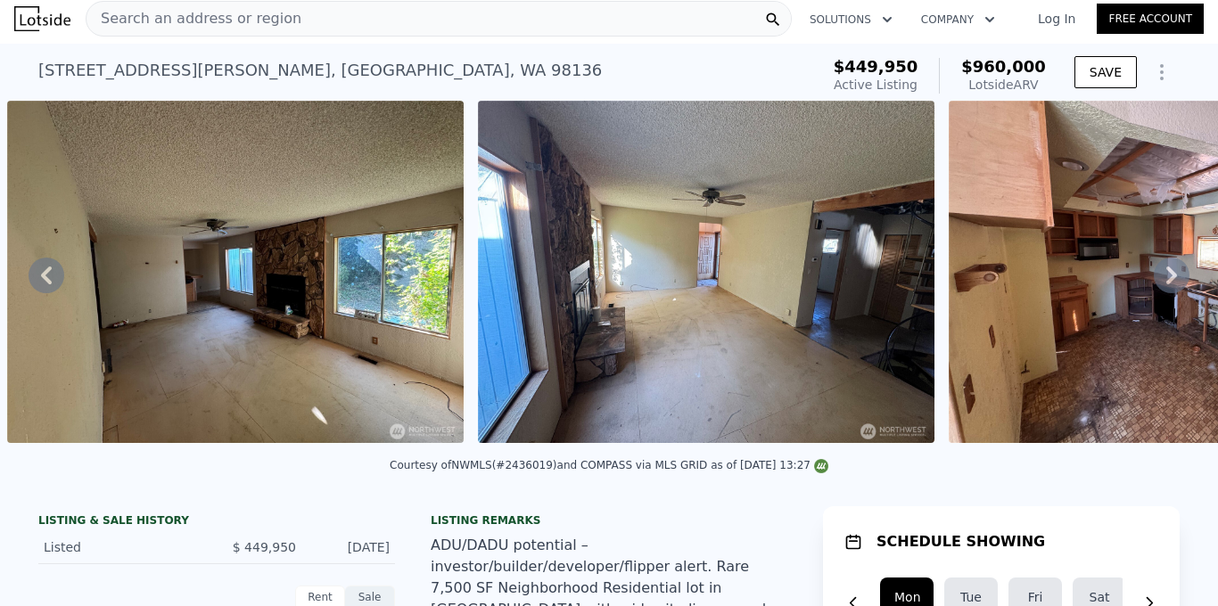
click at [1172, 275] on icon at bounding box center [1172, 276] width 36 height 36
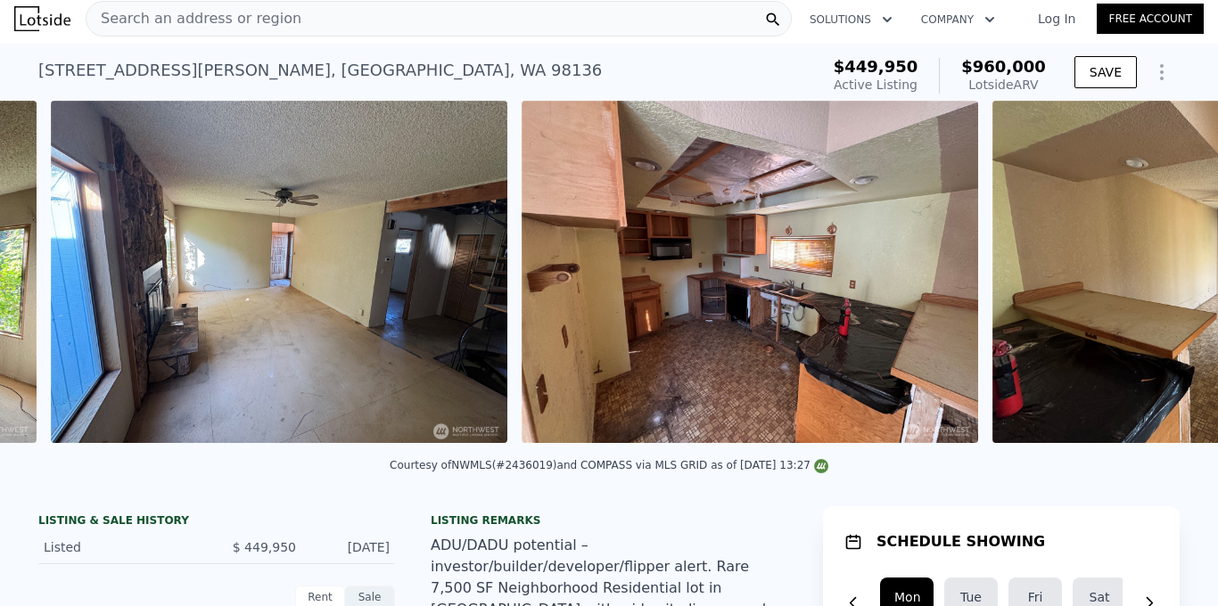
scroll to position [0, 1758]
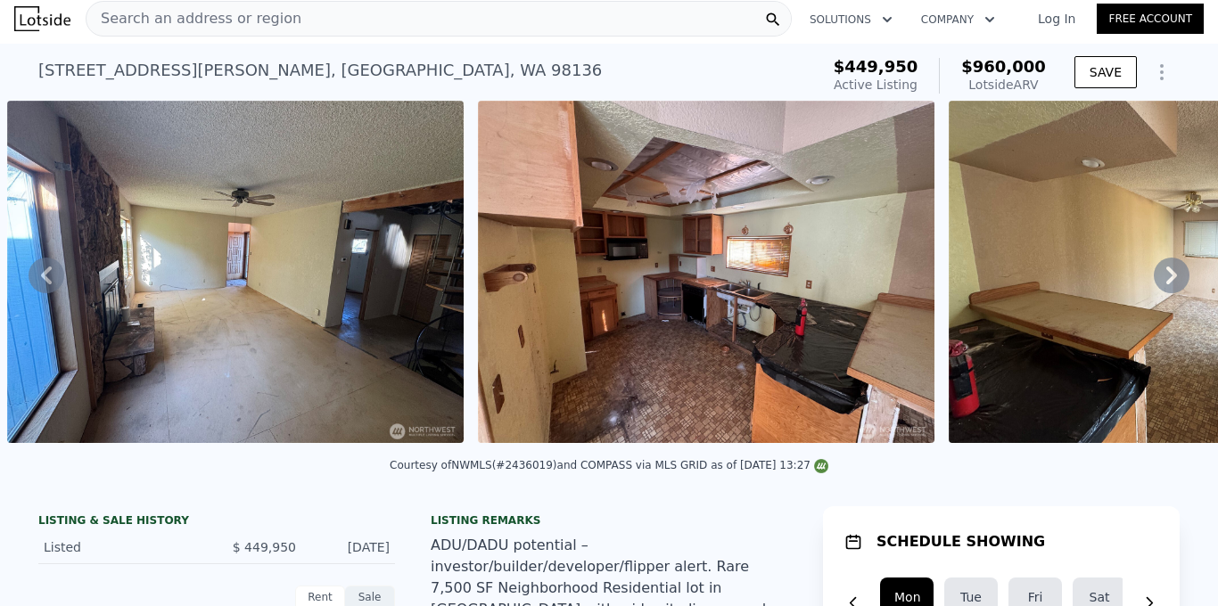
click at [1172, 275] on icon at bounding box center [1172, 276] width 36 height 36
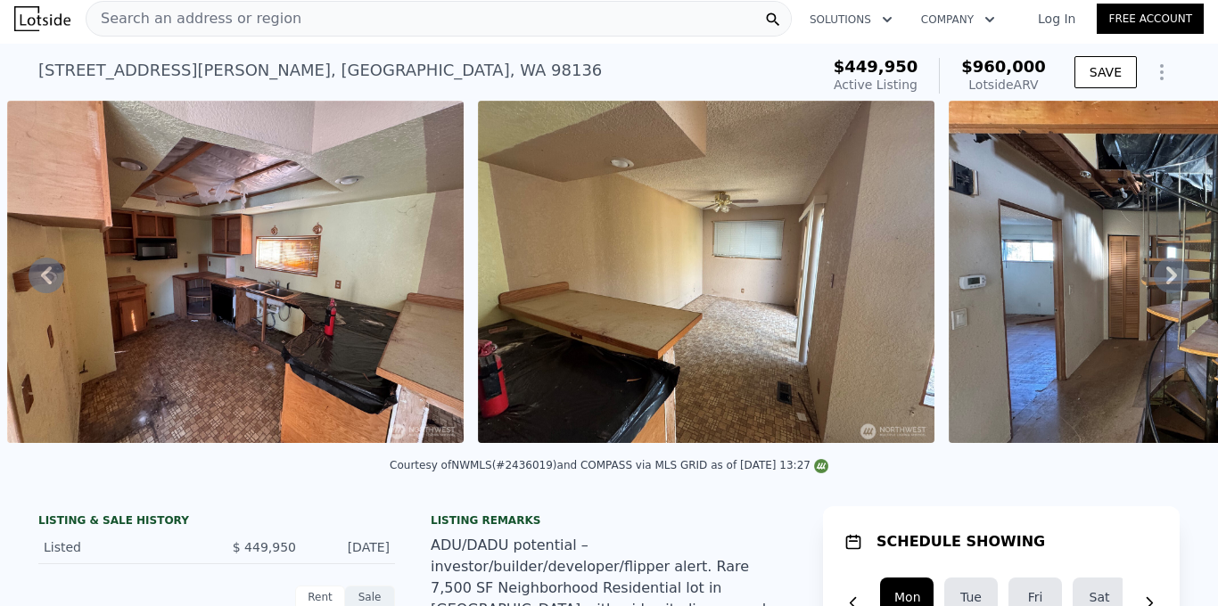
click at [1172, 275] on icon at bounding box center [1172, 276] width 36 height 36
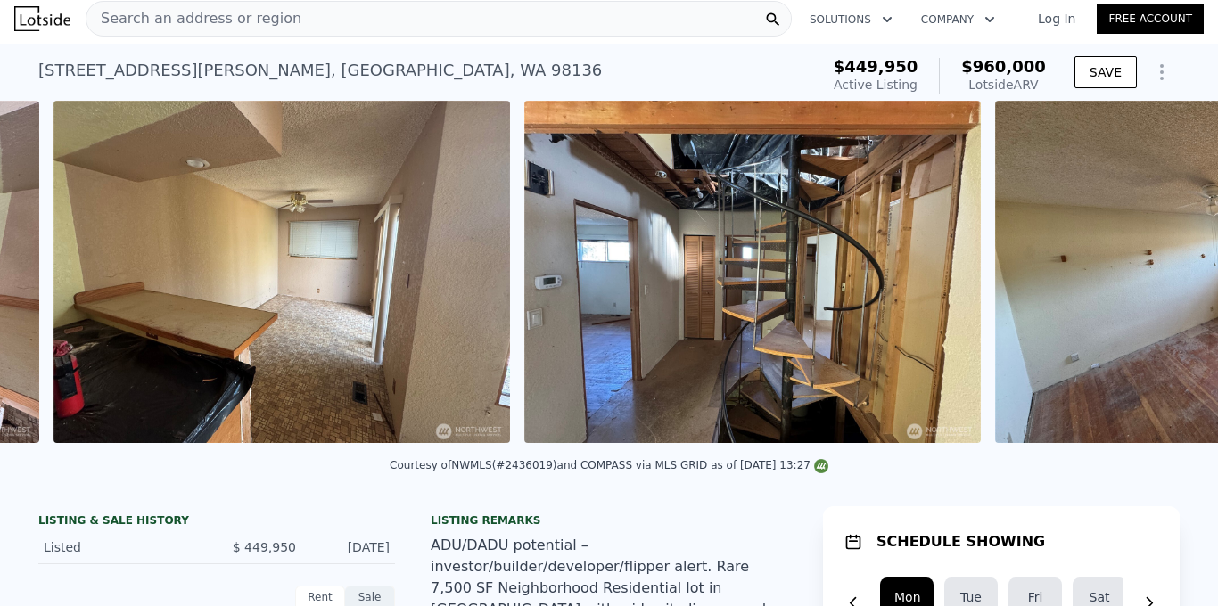
scroll to position [0, 2699]
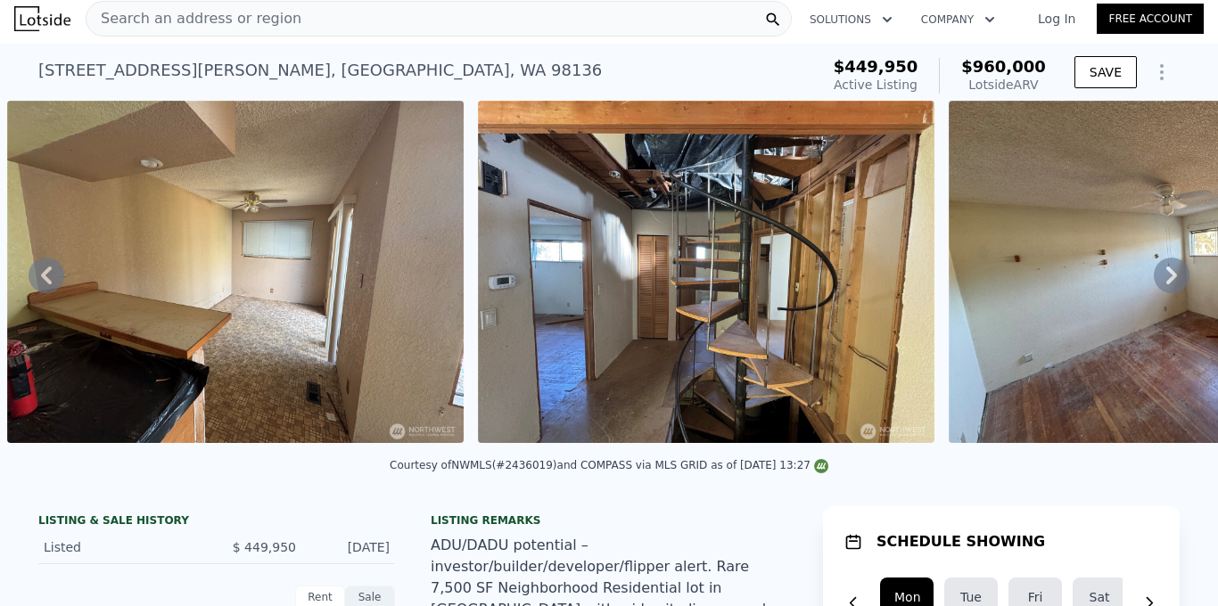
click at [1172, 275] on icon at bounding box center [1172, 276] width 36 height 36
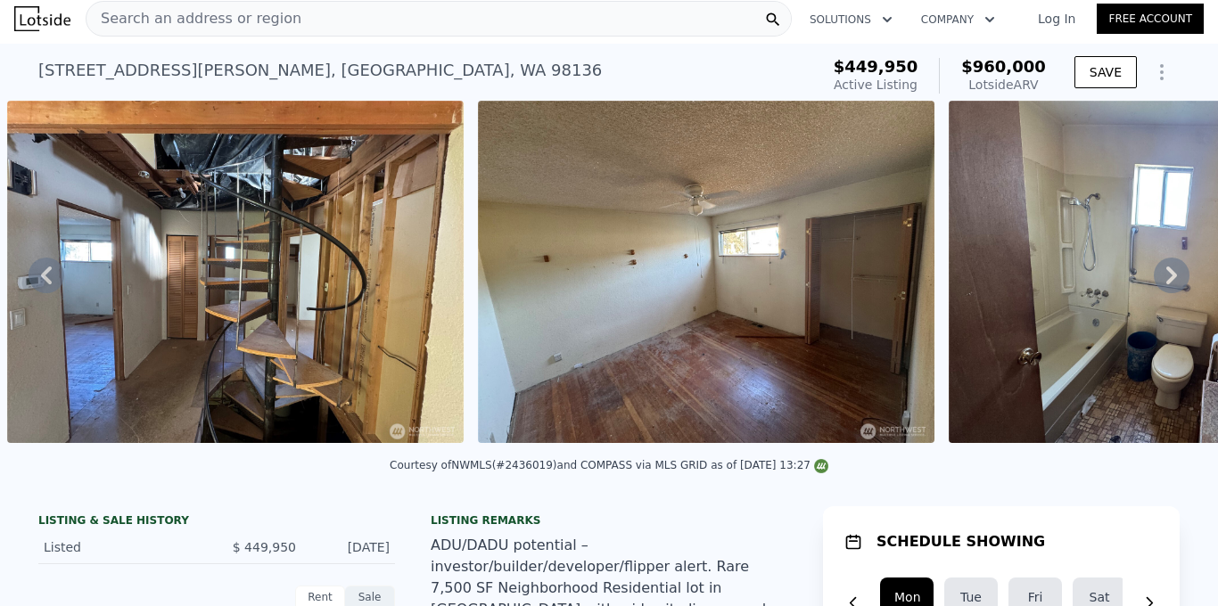
click at [1172, 275] on icon at bounding box center [1172, 276] width 36 height 36
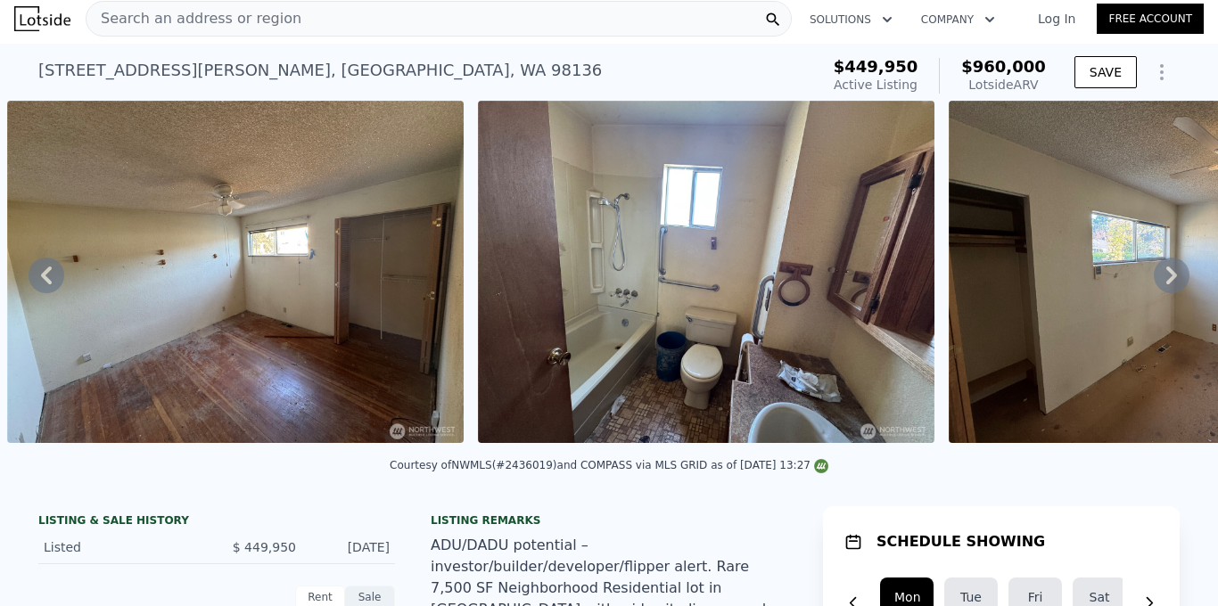
click at [1172, 275] on icon at bounding box center [1172, 276] width 36 height 36
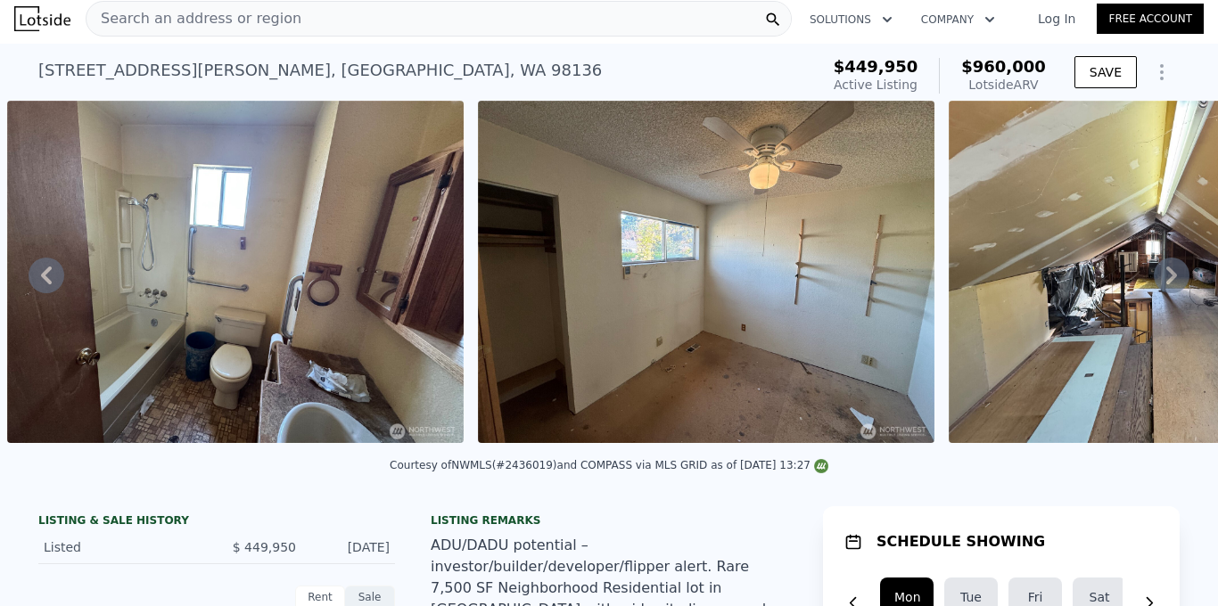
click at [1172, 275] on icon at bounding box center [1172, 276] width 36 height 36
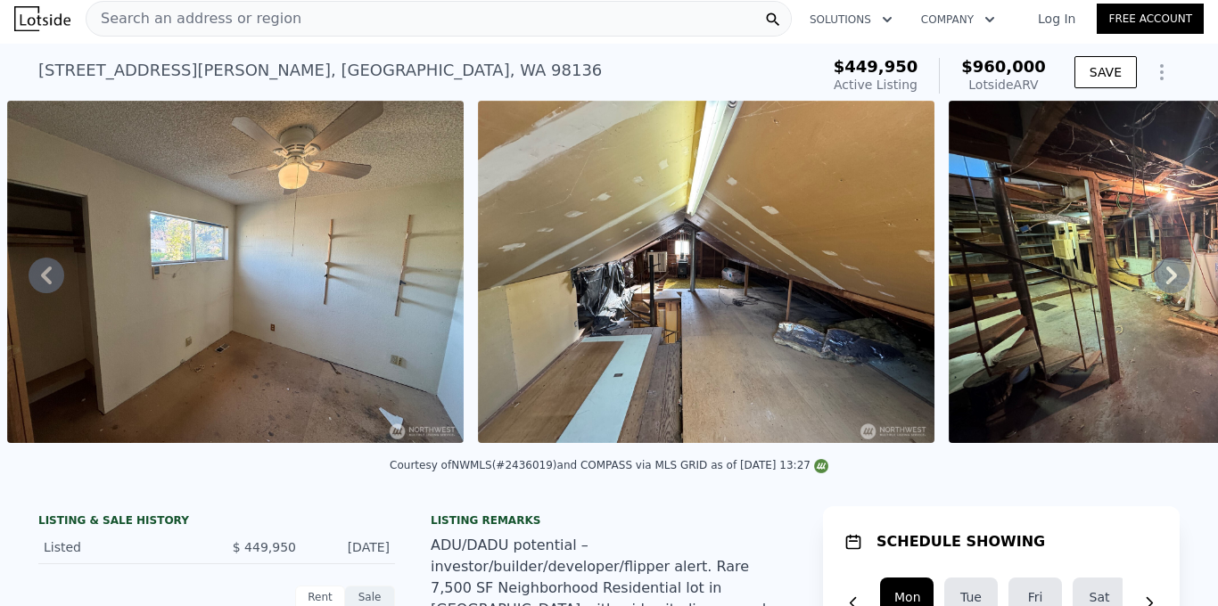
click at [1172, 275] on icon at bounding box center [1172, 276] width 36 height 36
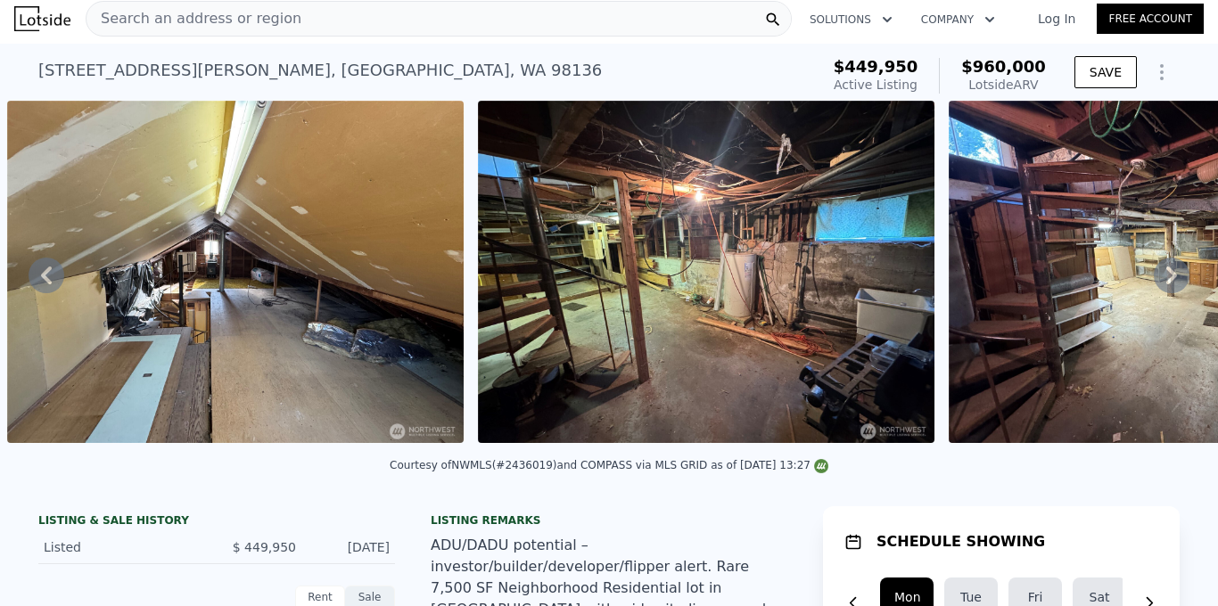
click at [1172, 275] on icon at bounding box center [1172, 276] width 36 height 36
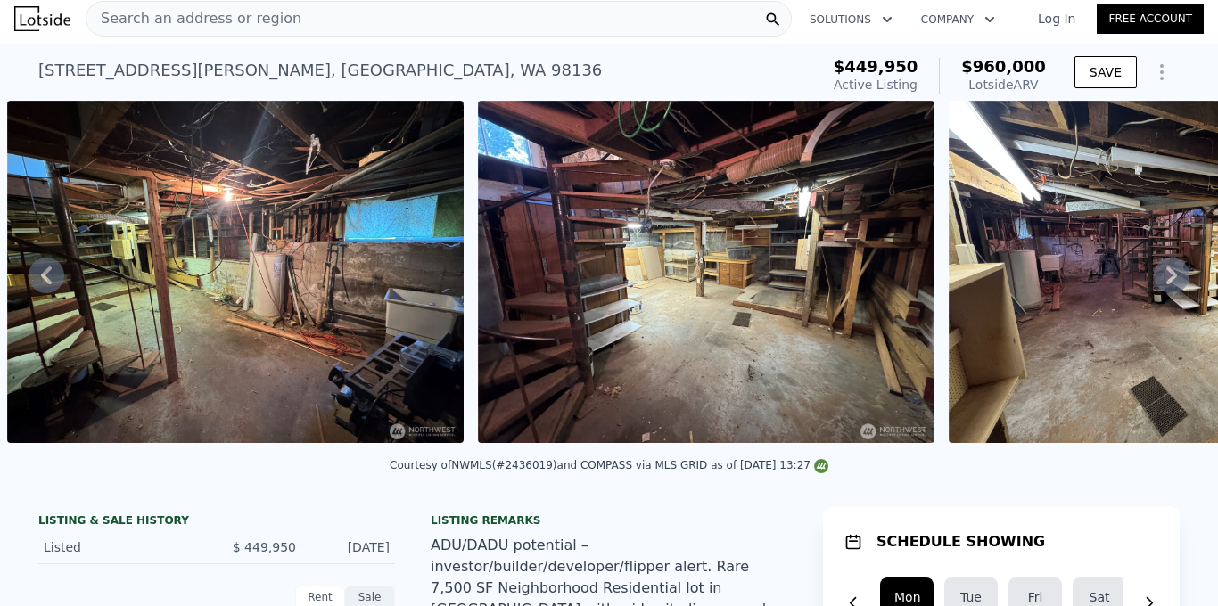
click at [1172, 275] on icon at bounding box center [1172, 276] width 36 height 36
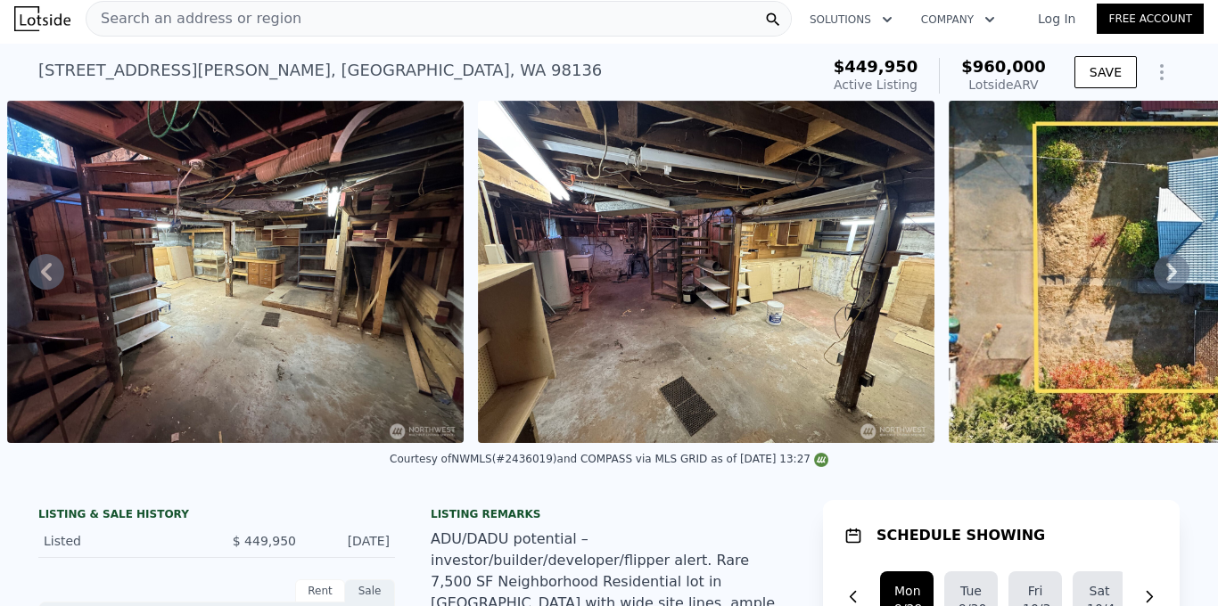
click at [1172, 275] on icon at bounding box center [1171, 272] width 11 height 18
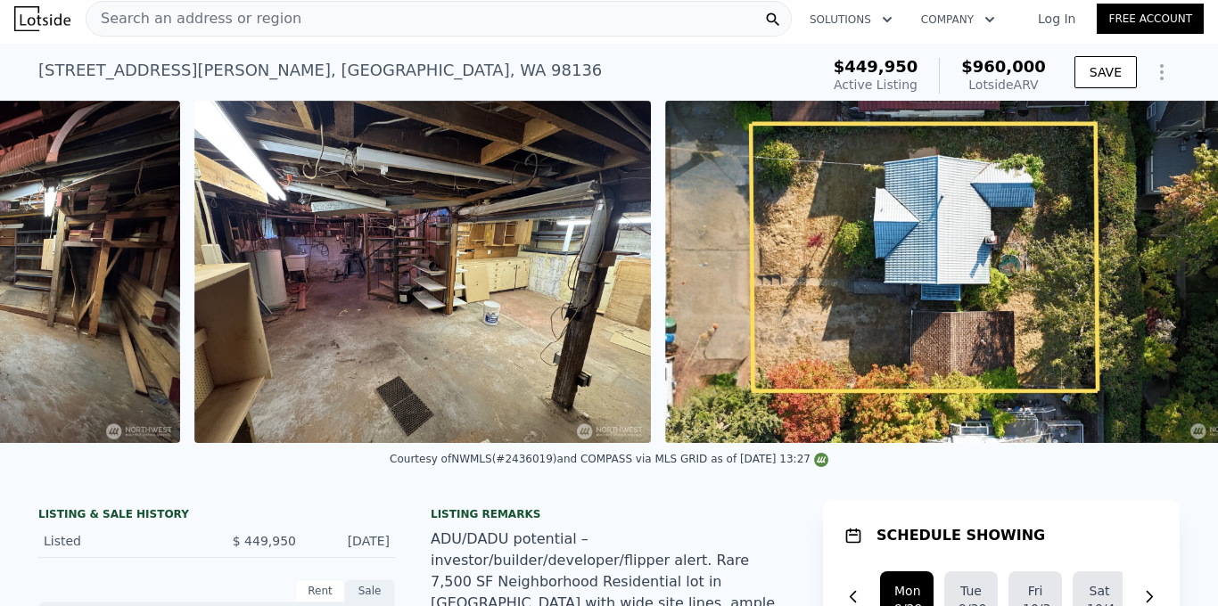
scroll to position [0, 6334]
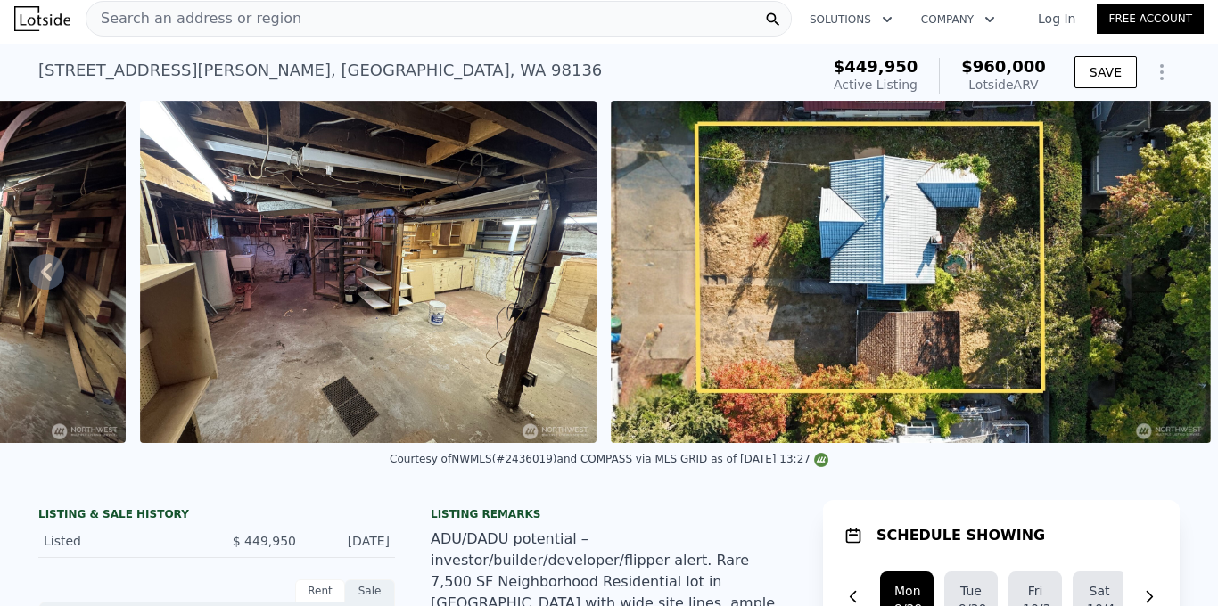
click at [48, 269] on icon at bounding box center [47, 272] width 36 height 36
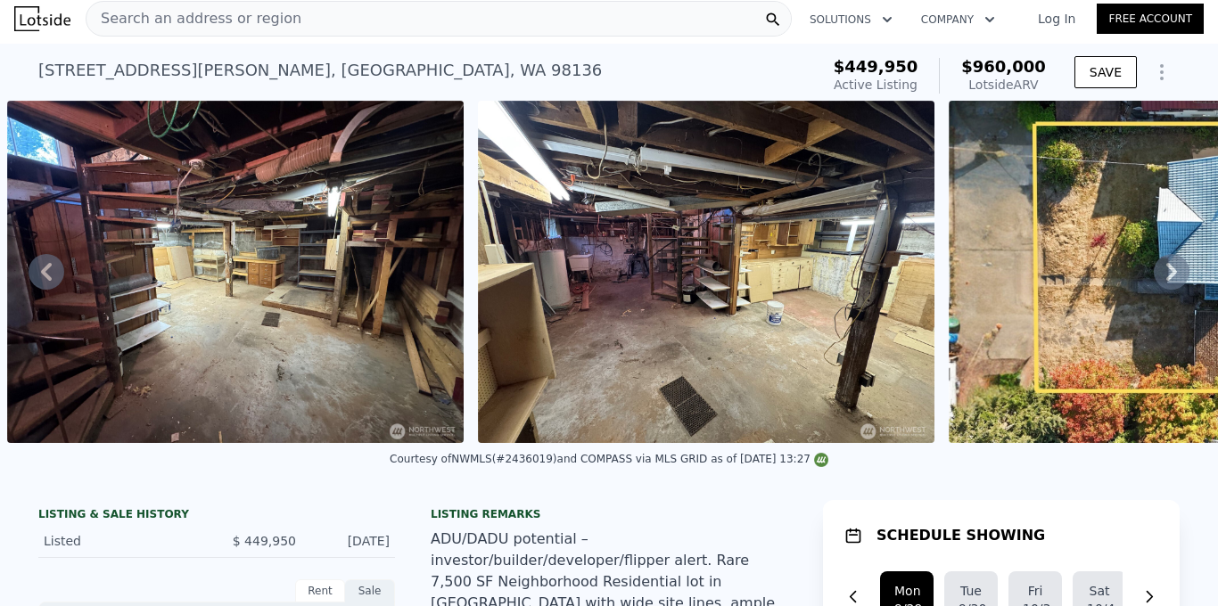
click at [48, 269] on icon at bounding box center [47, 272] width 36 height 36
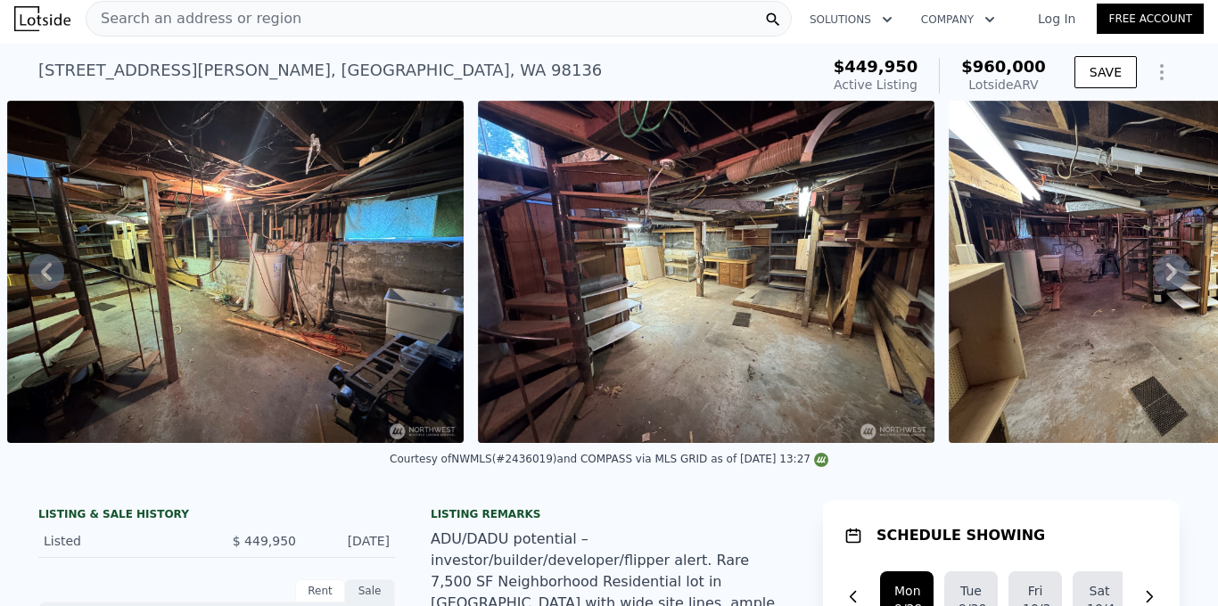
click at [48, 269] on icon at bounding box center [47, 272] width 36 height 36
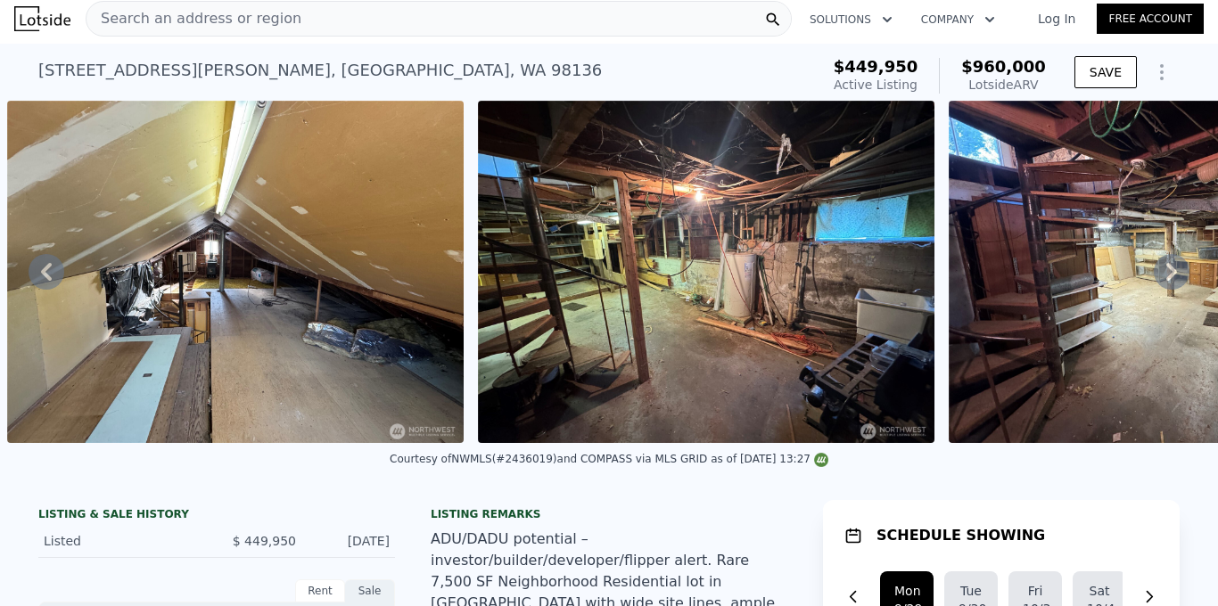
click at [48, 269] on icon at bounding box center [47, 272] width 36 height 36
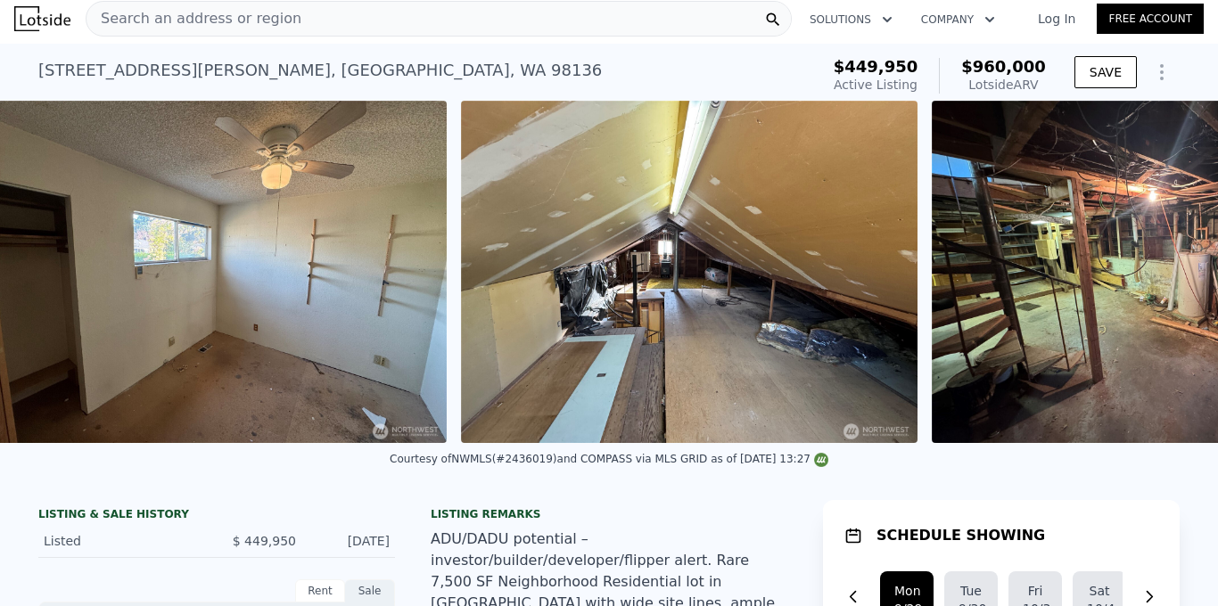
scroll to position [0, 4583]
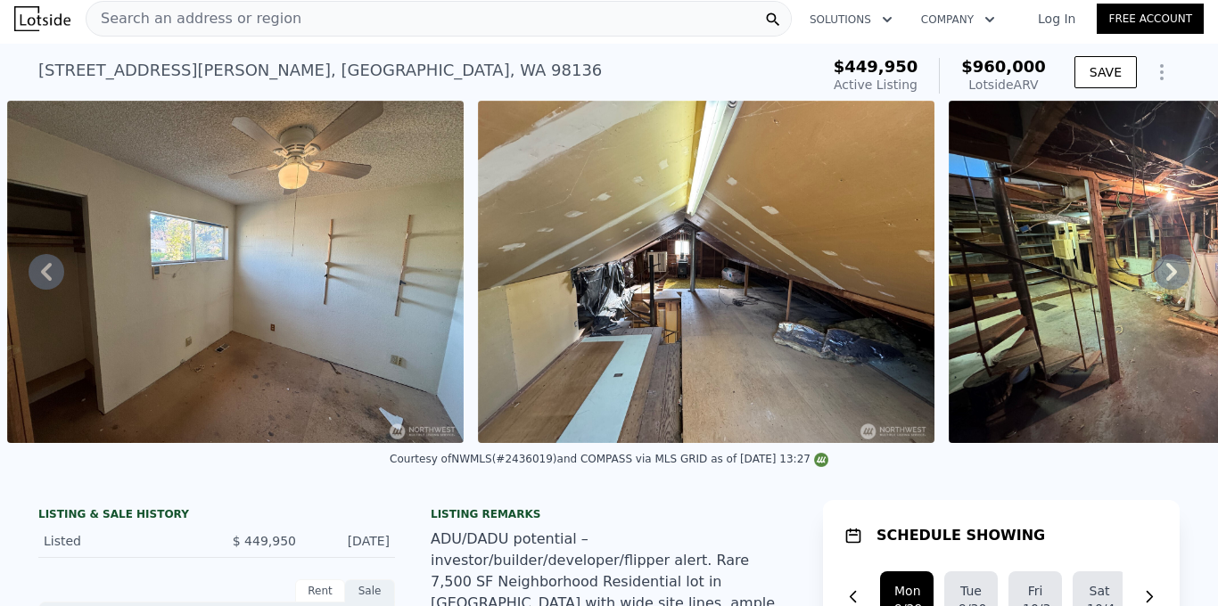
click at [48, 269] on icon at bounding box center [47, 272] width 36 height 36
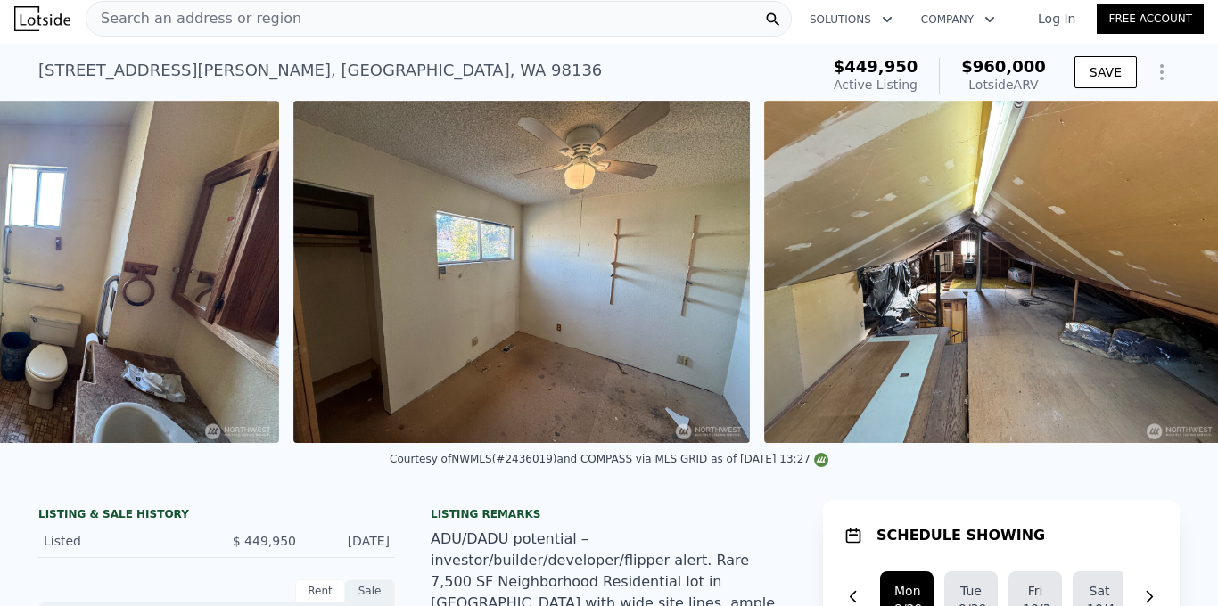
scroll to position [0, 4112]
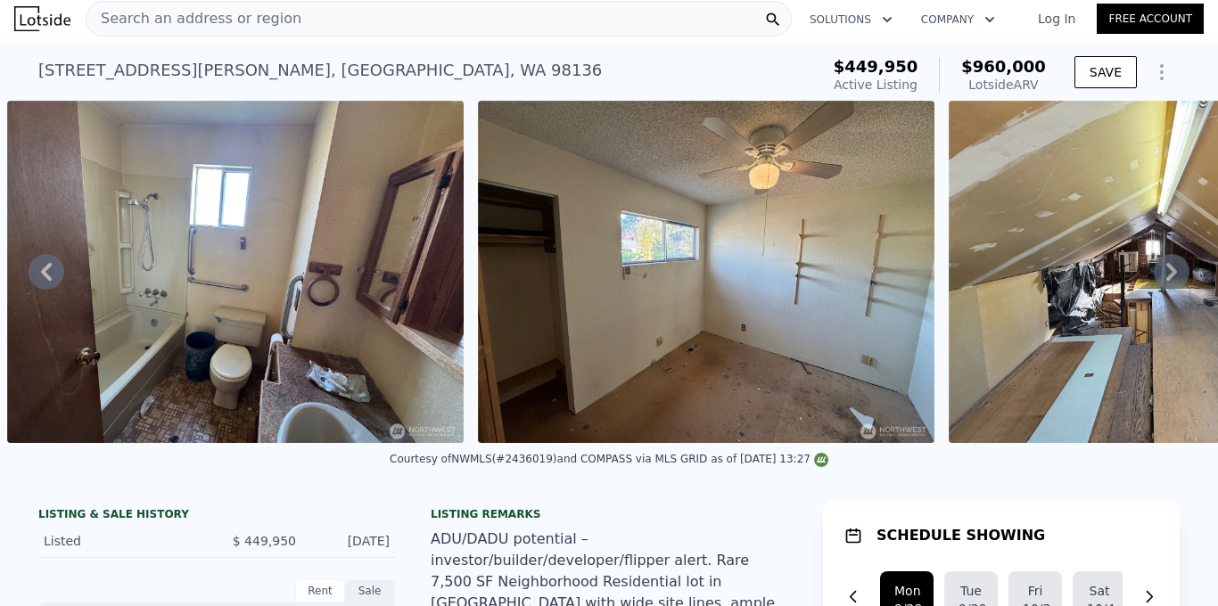
click at [48, 269] on icon at bounding box center [47, 272] width 36 height 36
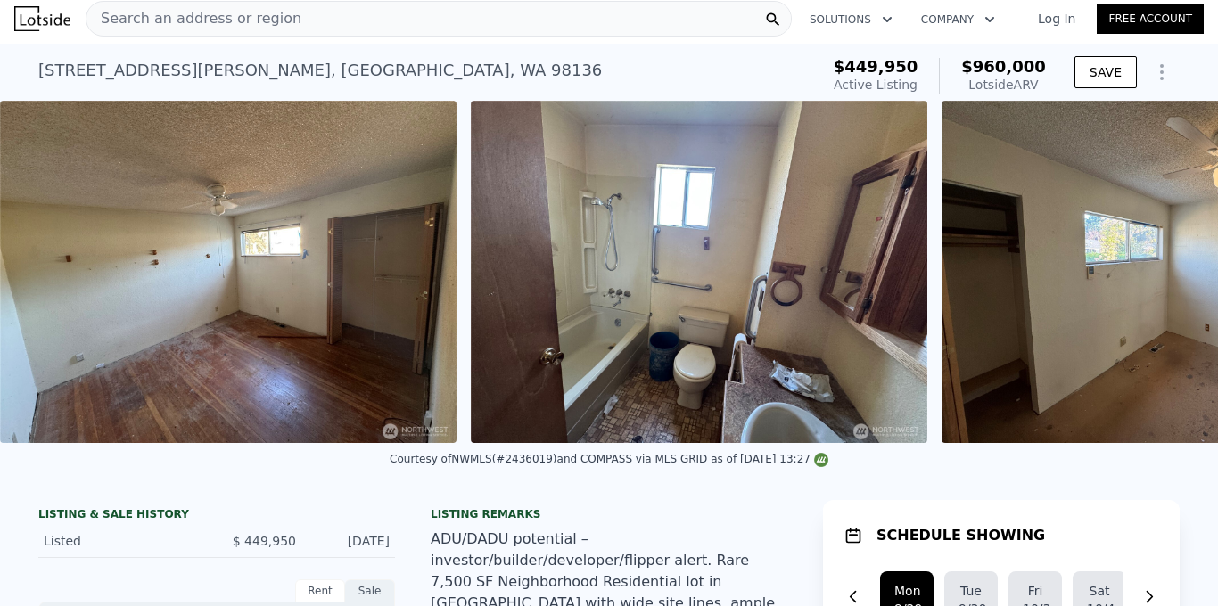
scroll to position [0, 3641]
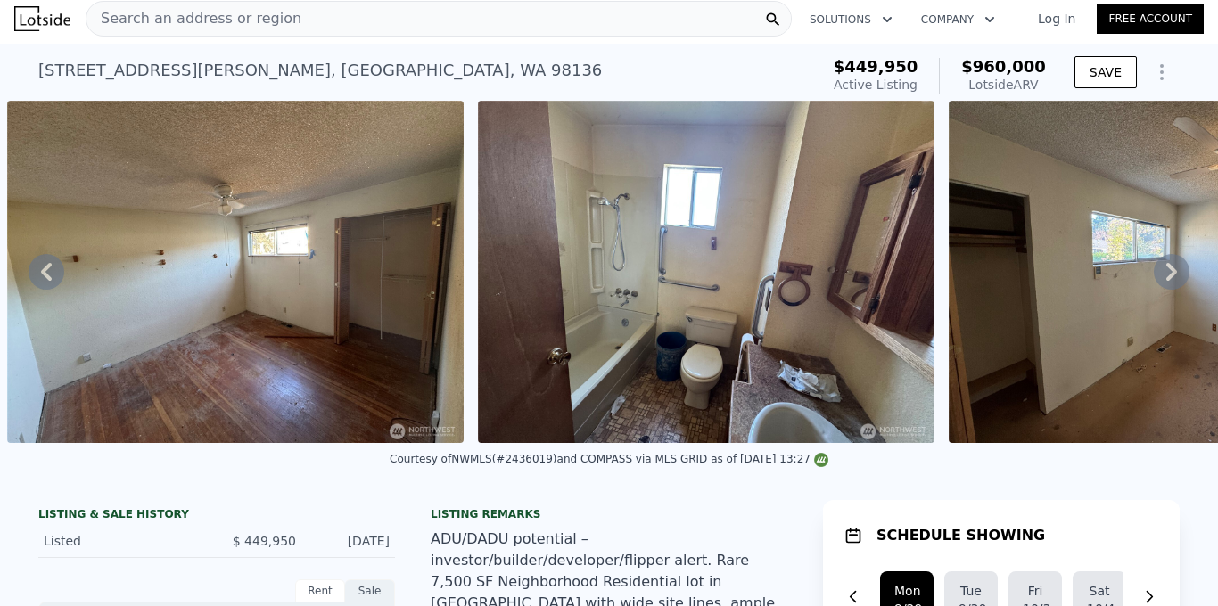
click at [48, 269] on icon at bounding box center [47, 272] width 36 height 36
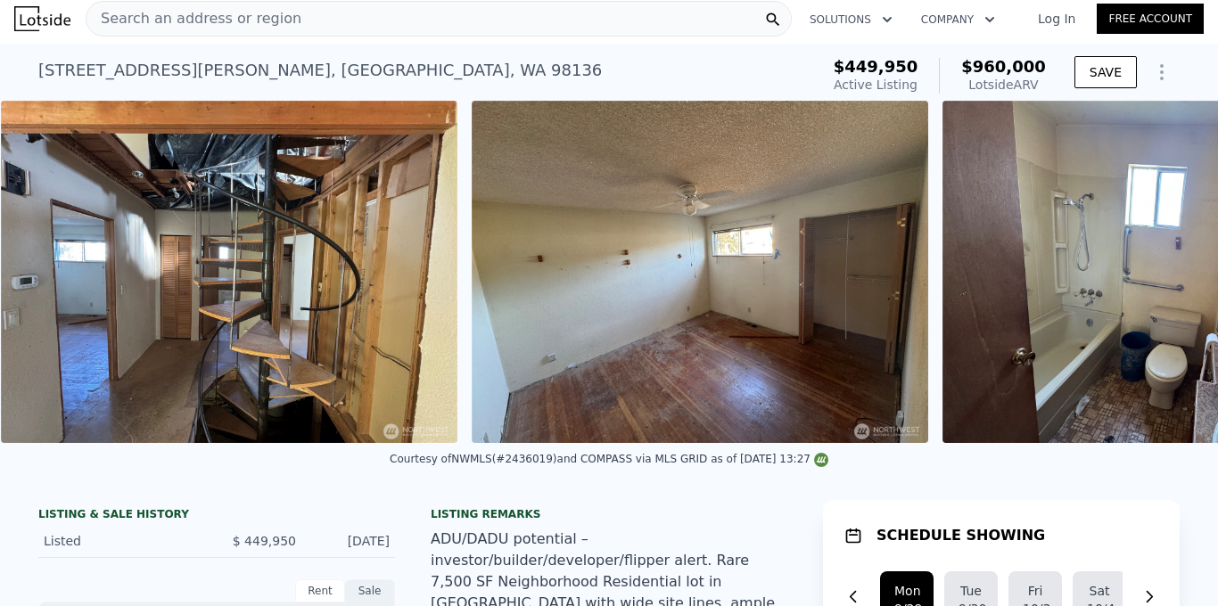
scroll to position [0, 3170]
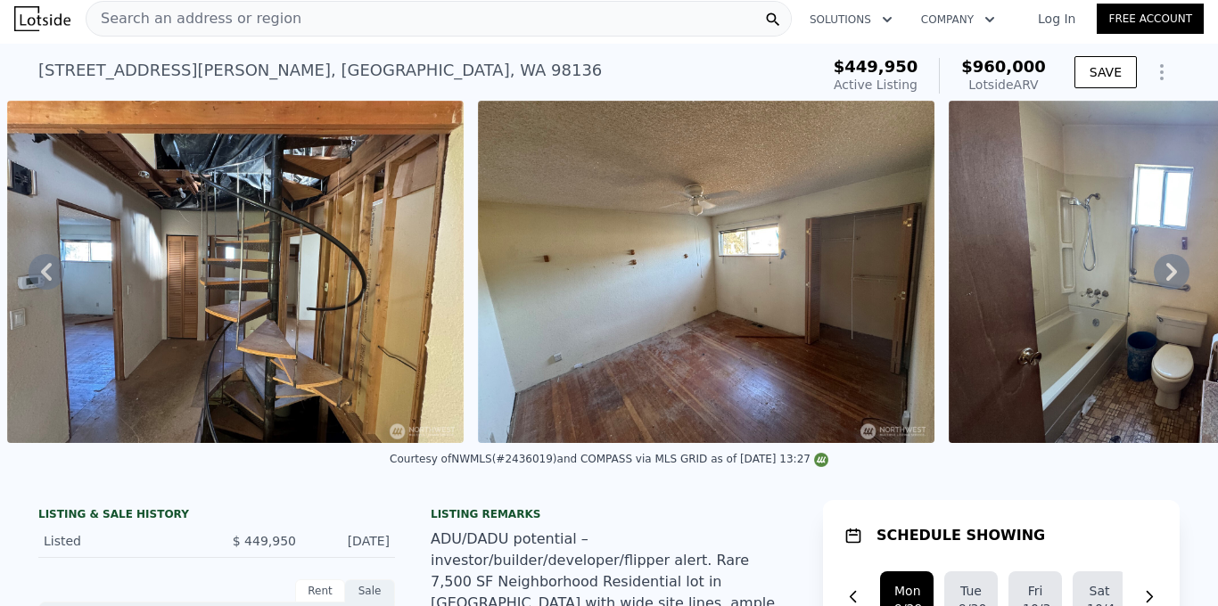
click at [48, 269] on icon at bounding box center [47, 272] width 36 height 36
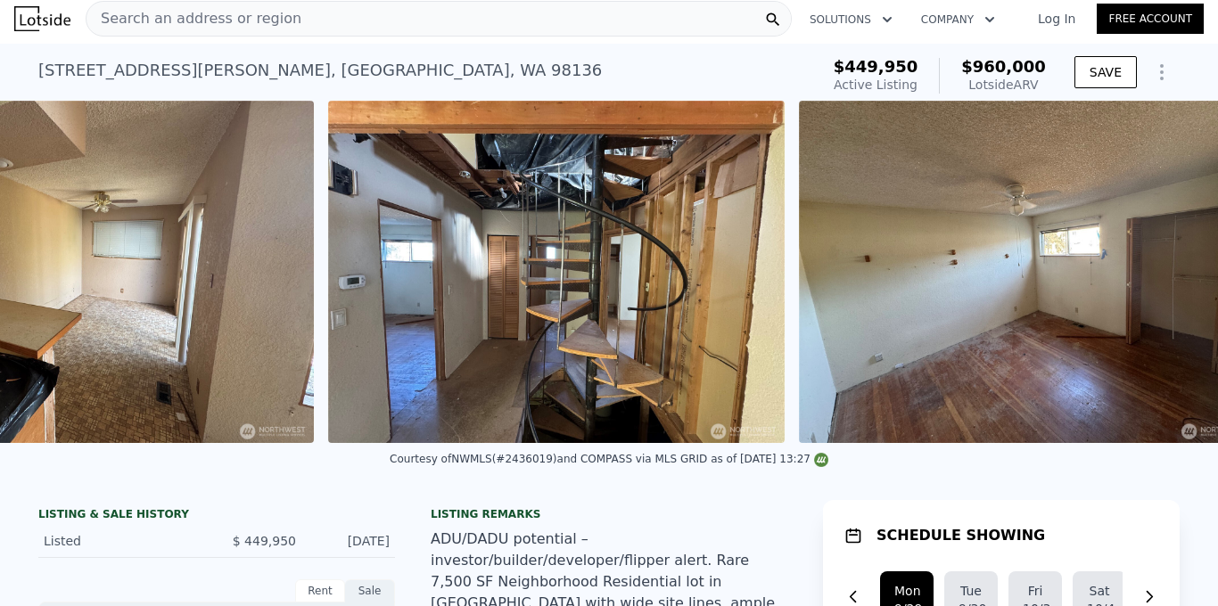
scroll to position [0, 2699]
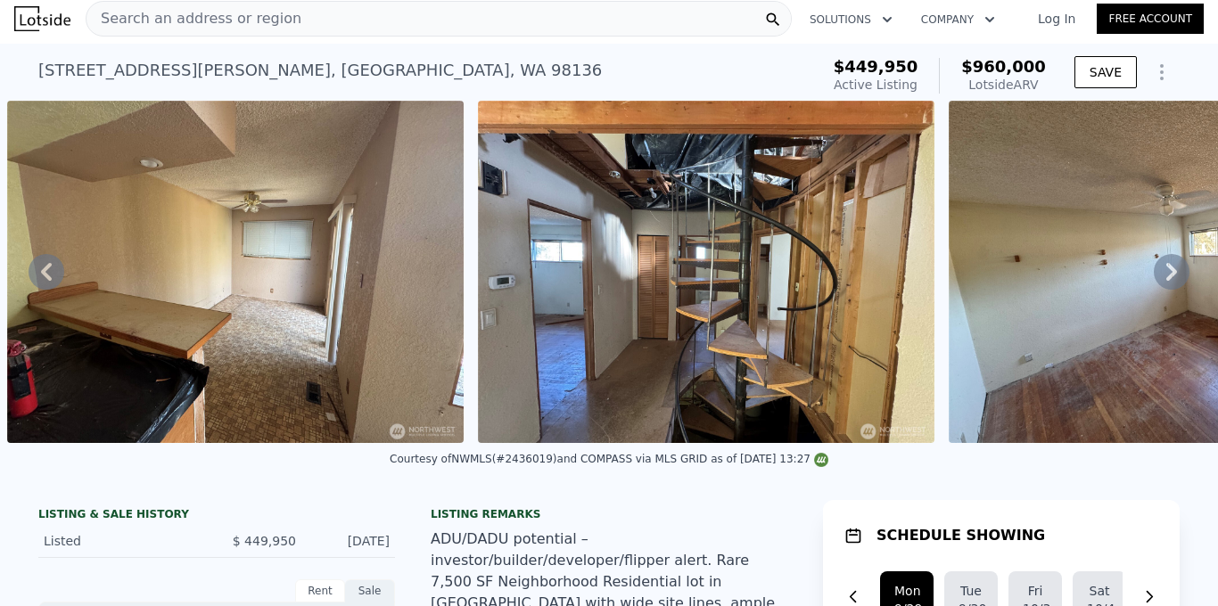
click at [48, 269] on icon at bounding box center [47, 272] width 36 height 36
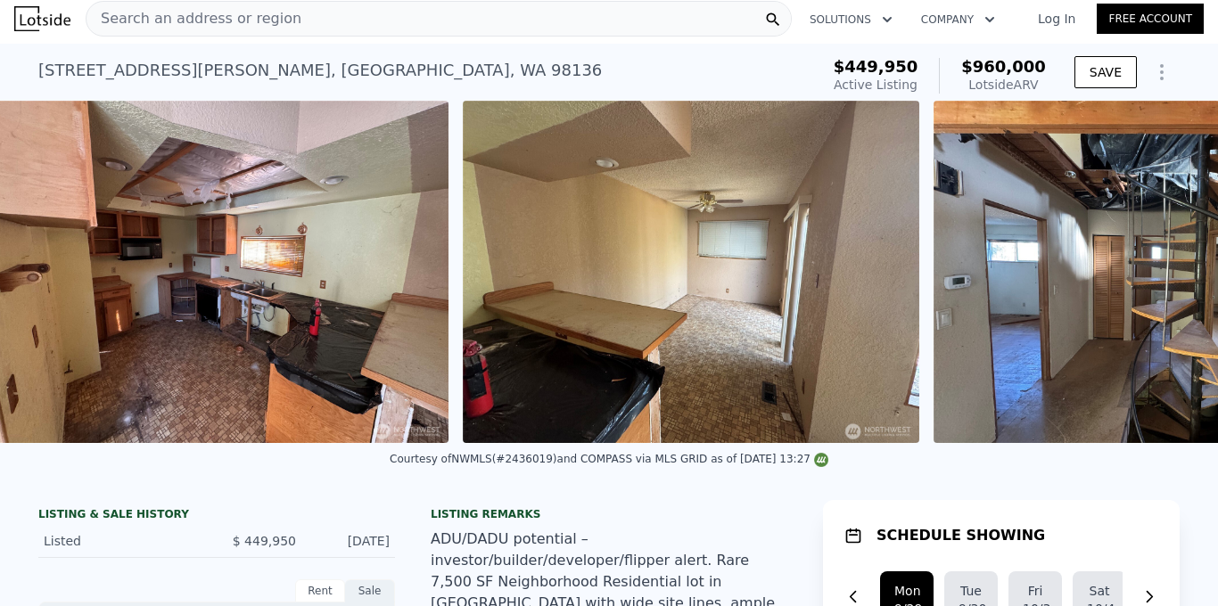
scroll to position [0, 2229]
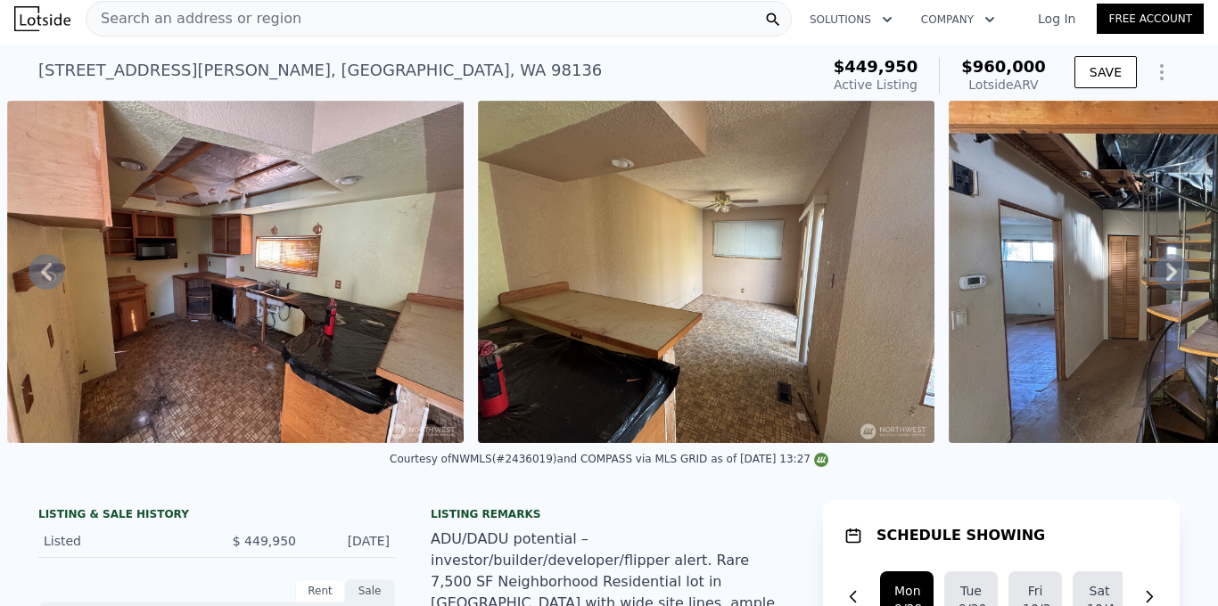
click at [48, 269] on icon at bounding box center [47, 272] width 36 height 36
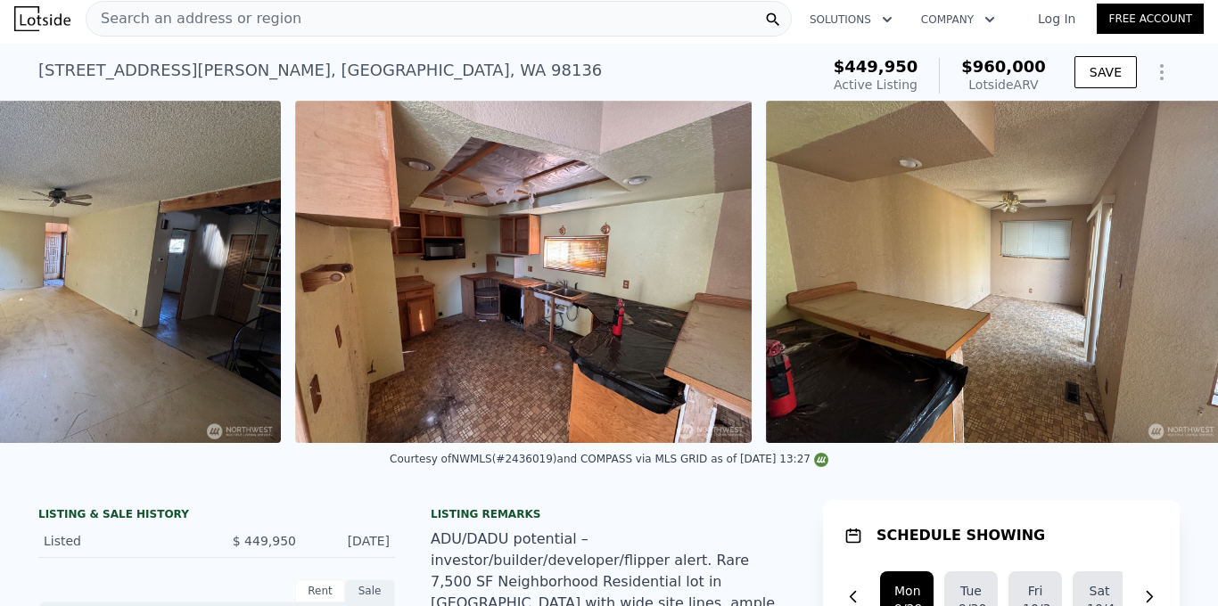
scroll to position [0, 1758]
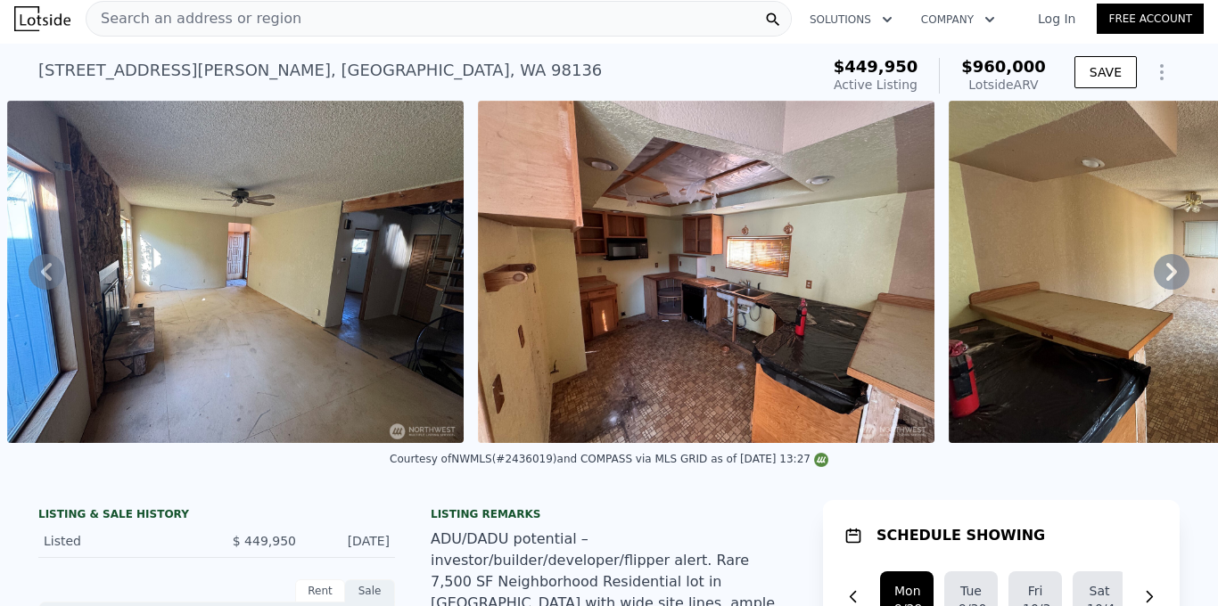
click at [48, 269] on icon at bounding box center [47, 272] width 36 height 36
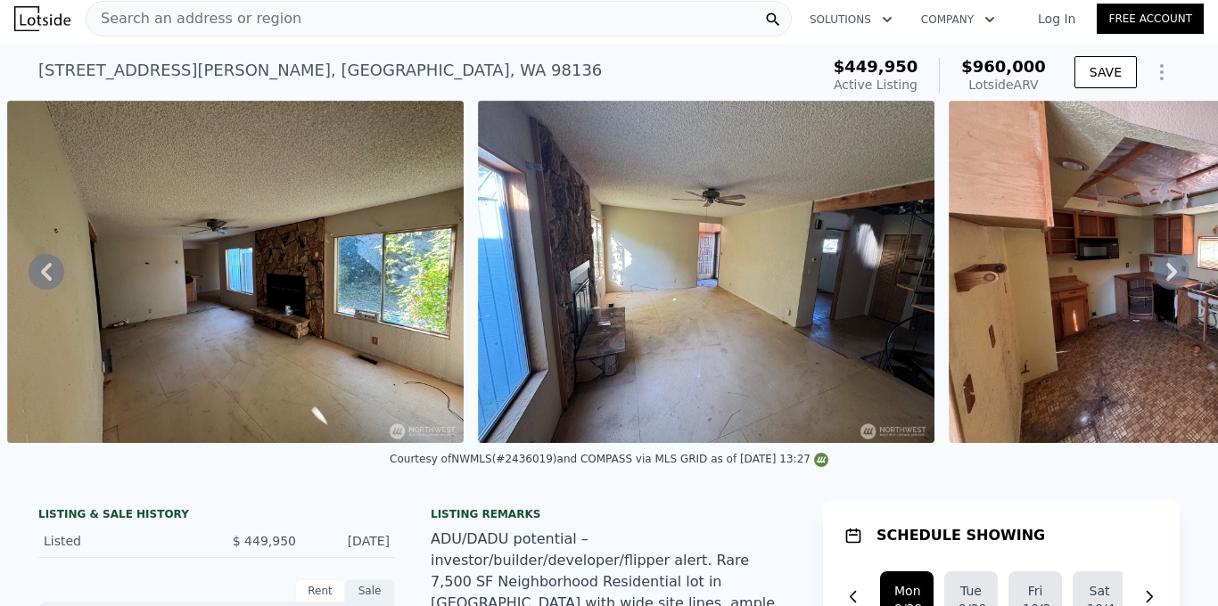
click at [48, 269] on icon at bounding box center [47, 272] width 36 height 36
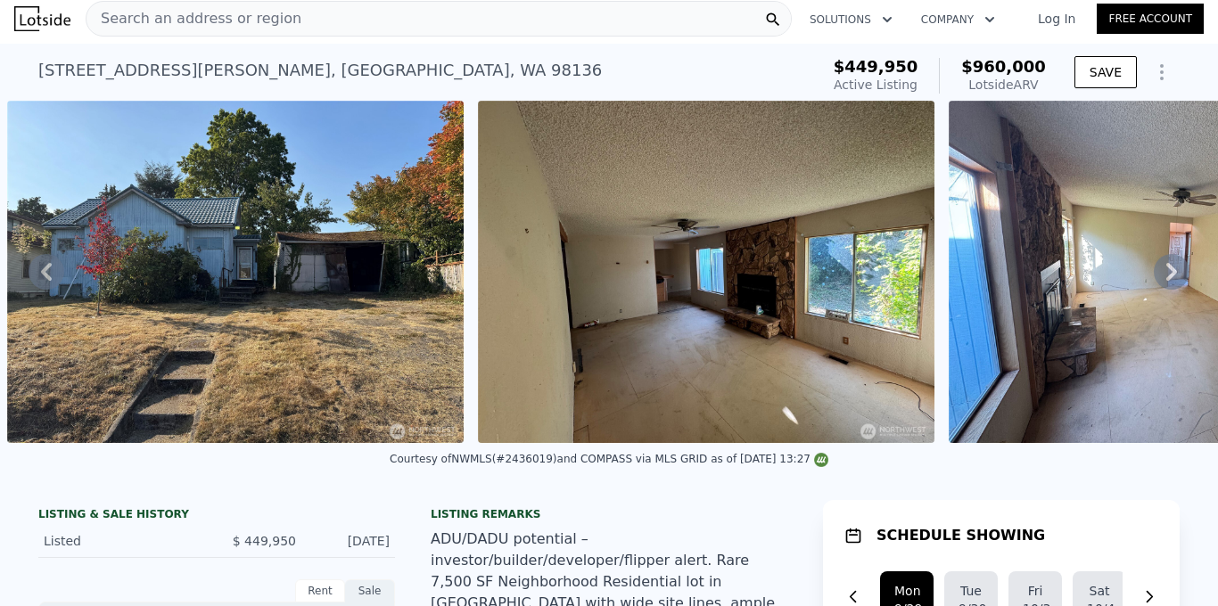
click at [48, 269] on icon at bounding box center [47, 272] width 36 height 36
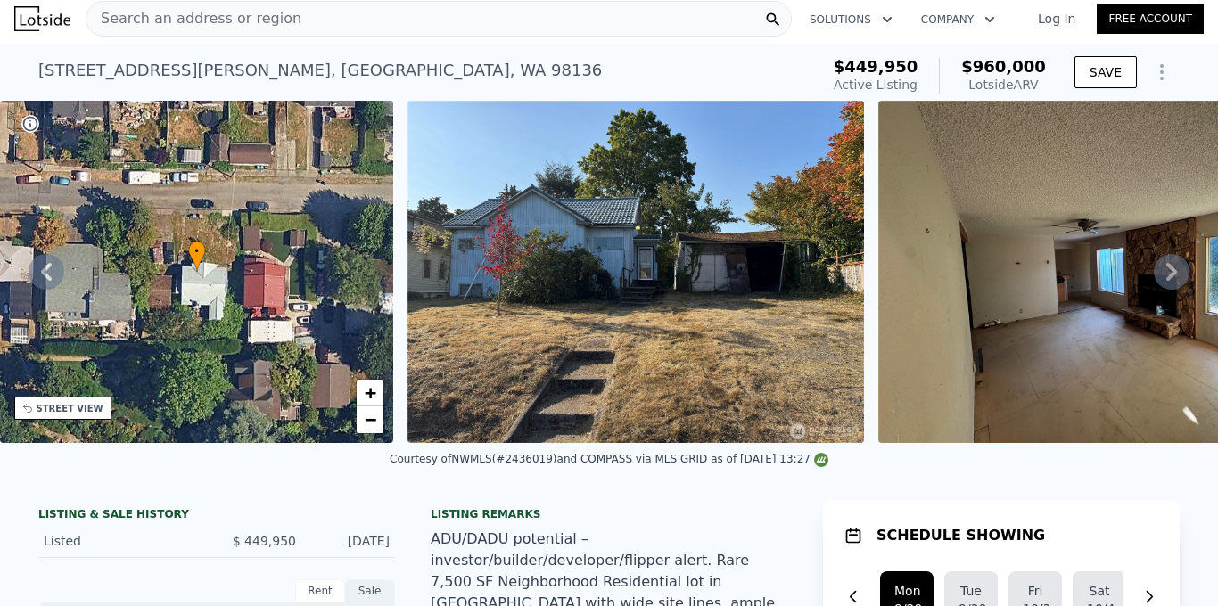
click at [48, 269] on icon at bounding box center [47, 272] width 36 height 36
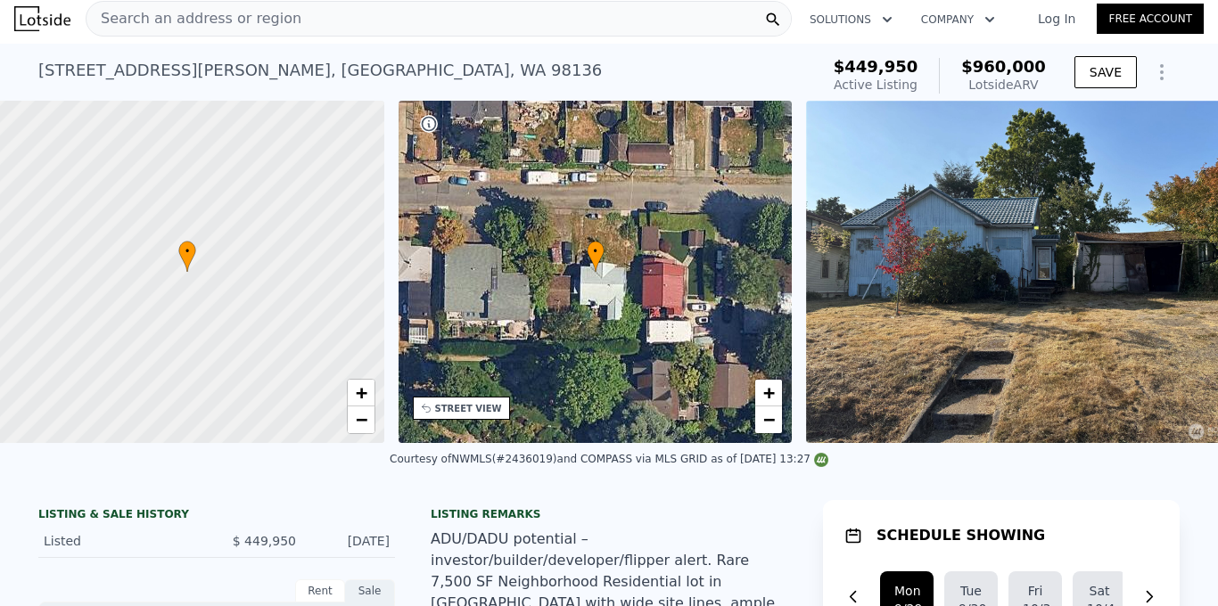
scroll to position [0, 7]
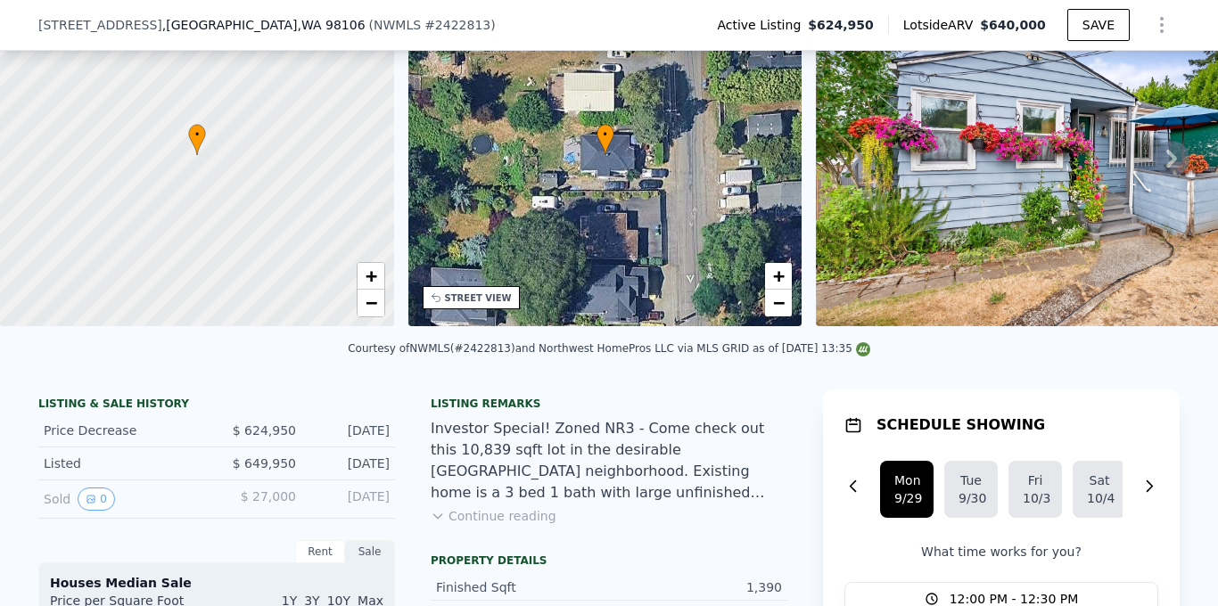
scroll to position [118, 0]
click at [440, 512] on icon at bounding box center [438, 515] width 14 height 14
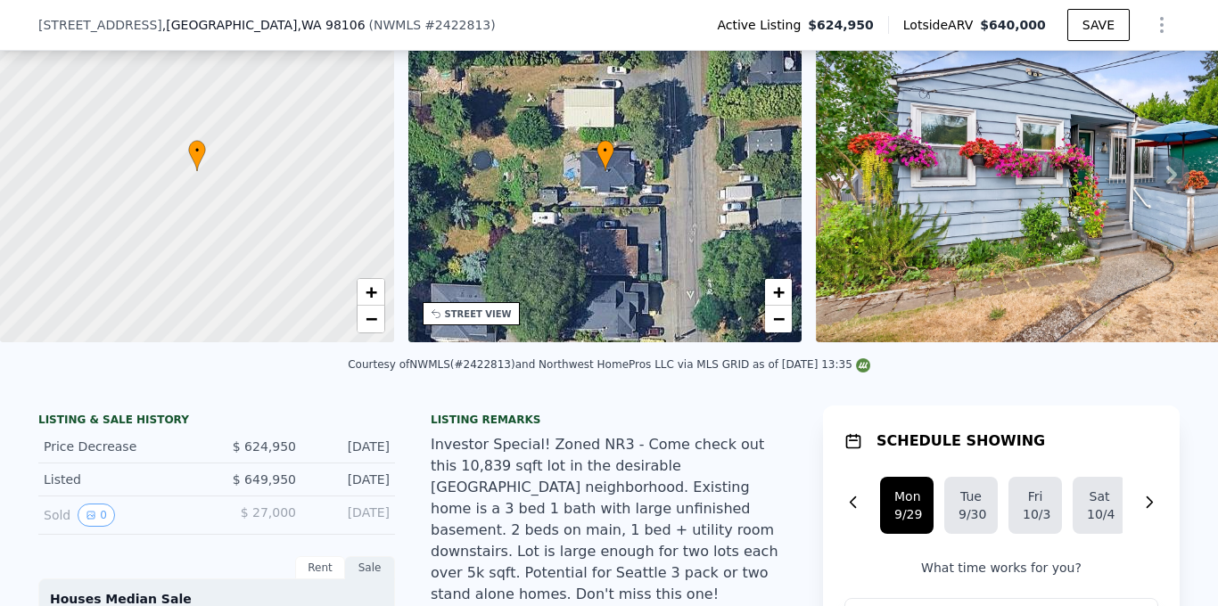
scroll to position [128, 0]
